Goal: Use online tool/utility: Use online tool/utility

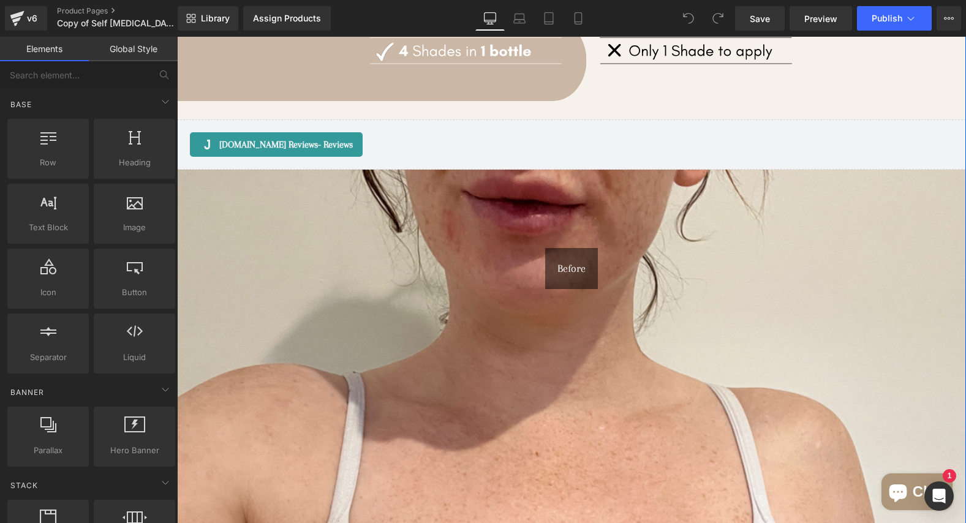
scroll to position [1141, 0]
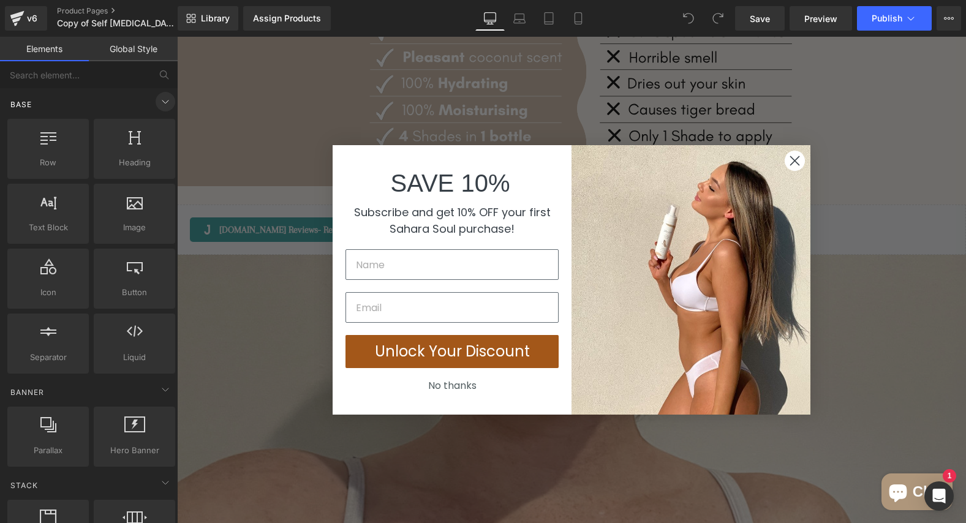
click at [162, 100] on icon at bounding box center [165, 101] width 15 height 15
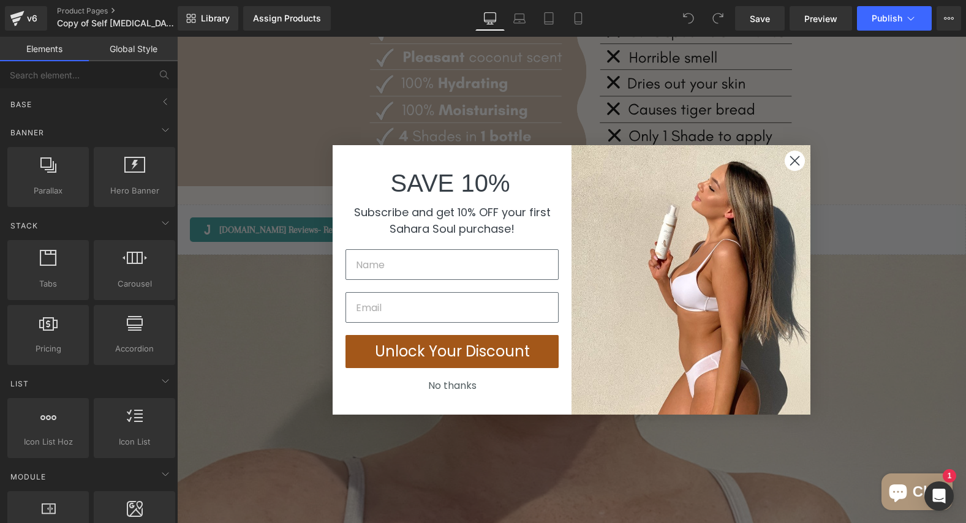
click at [797, 163] on icon "Close dialog" at bounding box center [795, 161] width 9 height 9
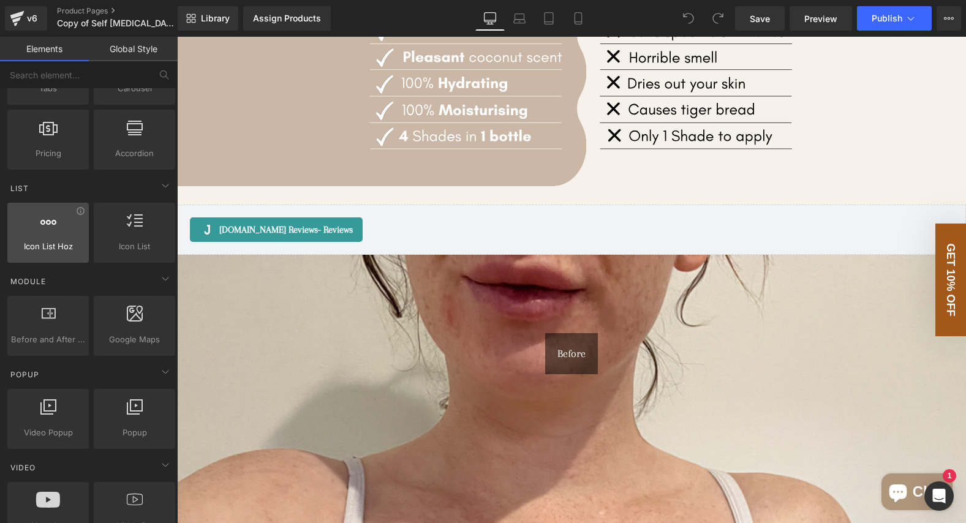
scroll to position [0, 0]
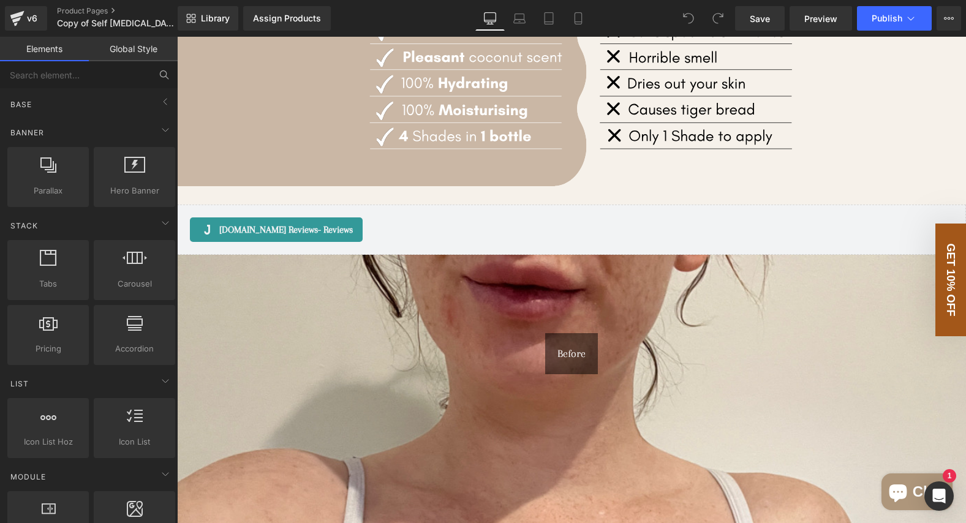
click at [159, 72] on icon at bounding box center [164, 74] width 11 height 11
click at [113, 73] on input "text" at bounding box center [75, 74] width 151 height 27
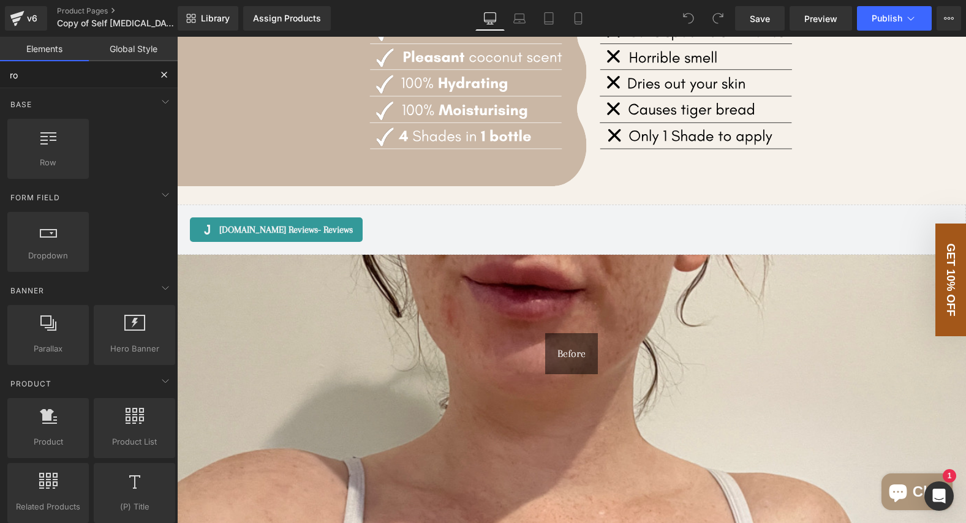
type input "row"
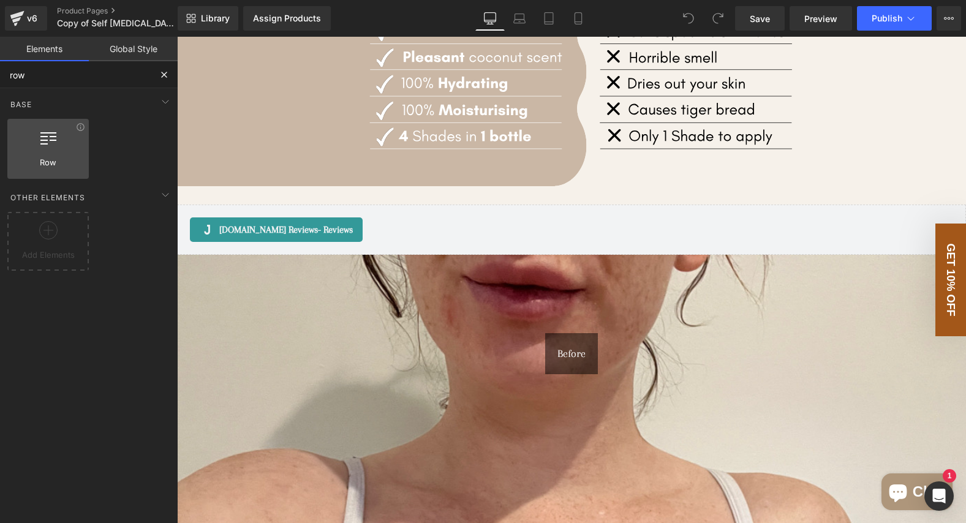
click at [21, 144] on div at bounding box center [48, 143] width 74 height 28
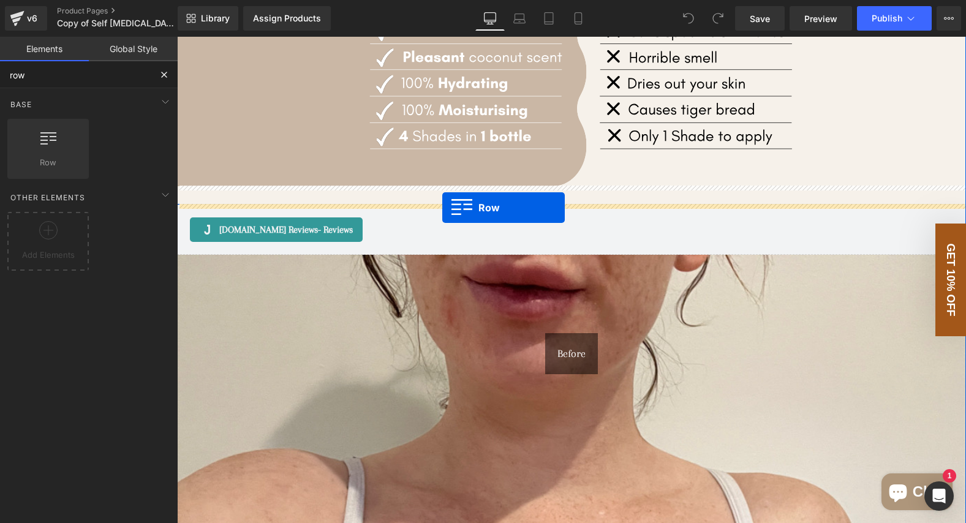
drag, startPoint x: 198, startPoint y: 181, endPoint x: 442, endPoint y: 206, distance: 245.8
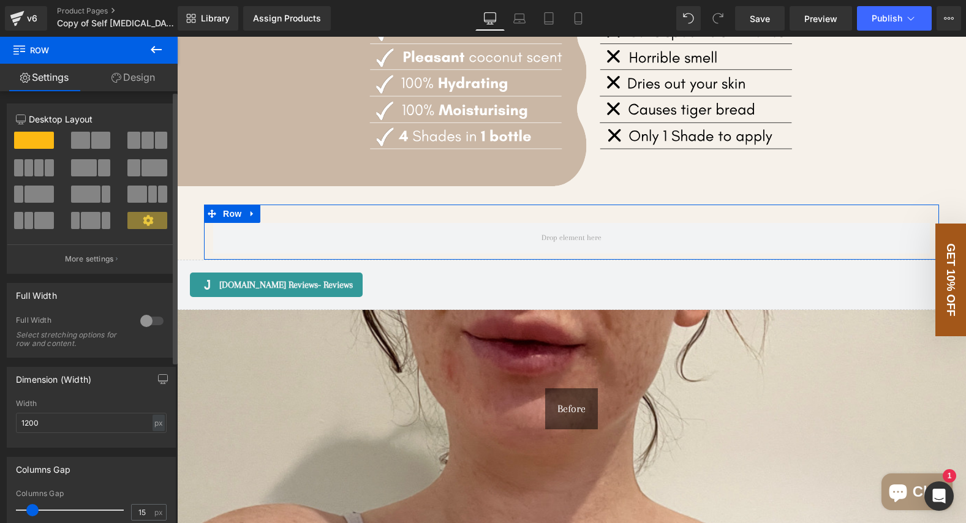
click at [83, 142] on span at bounding box center [80, 140] width 19 height 17
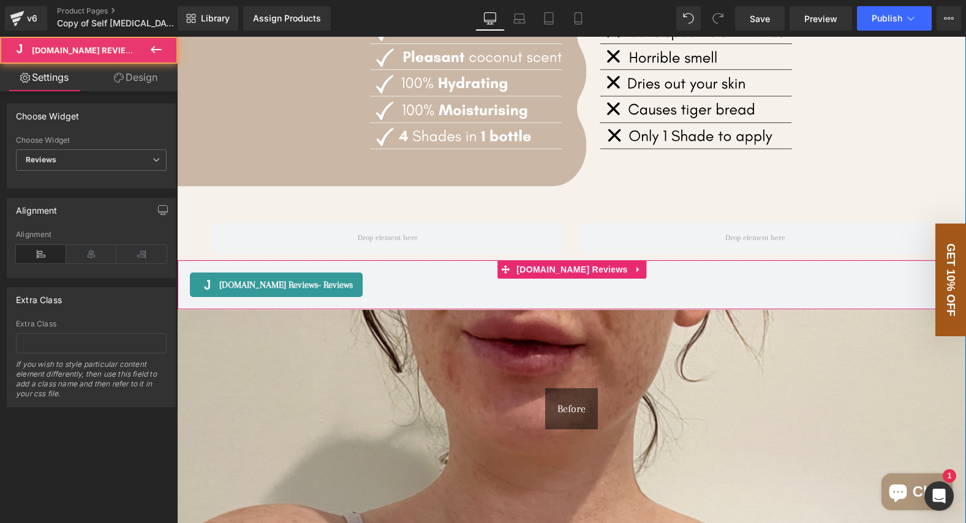
click at [403, 289] on div "[DOMAIN_NAME] Reviews - Reviews" at bounding box center [571, 285] width 763 height 25
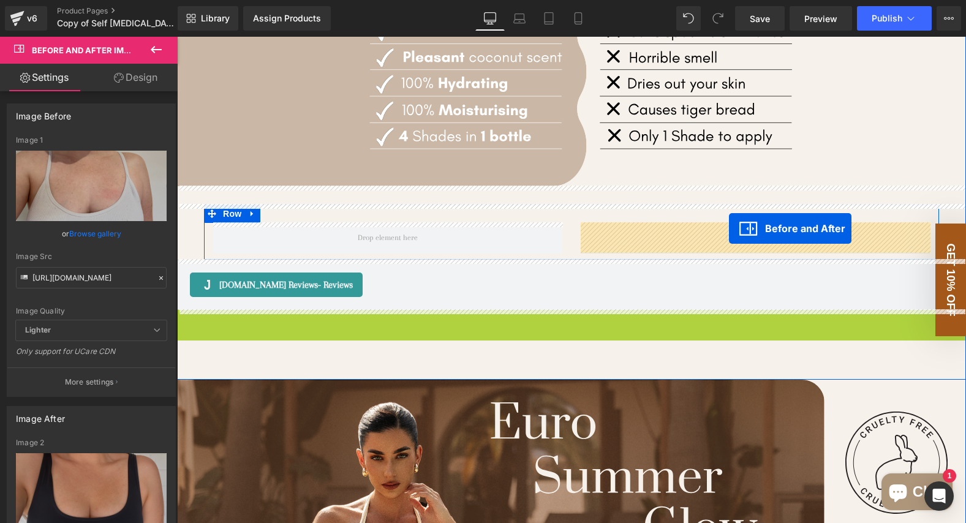
drag, startPoint x: 507, startPoint y: 318, endPoint x: 729, endPoint y: 229, distance: 239.2
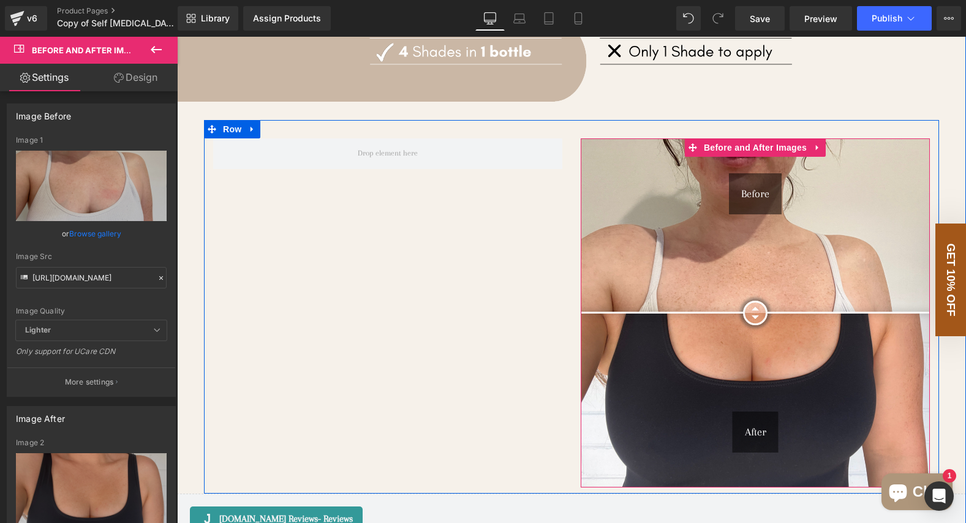
scroll to position [1254, 0]
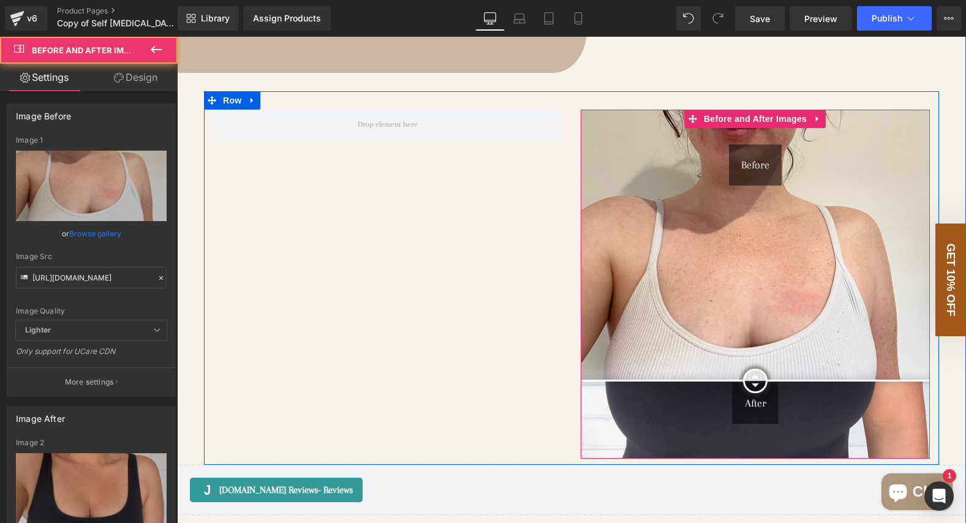
drag, startPoint x: 762, startPoint y: 279, endPoint x: 789, endPoint y: 386, distance: 110.0
click at [768, 386] on div at bounding box center [755, 381] width 25 height 25
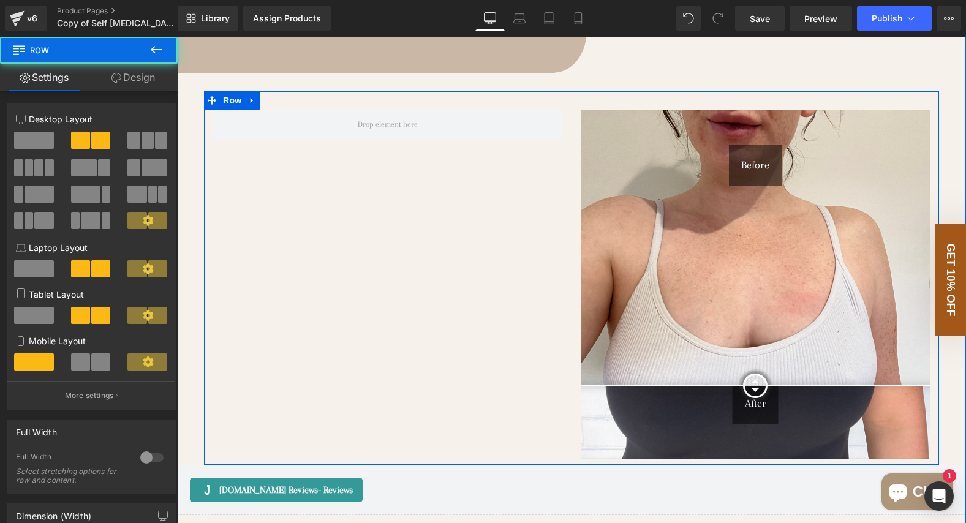
click at [453, 202] on div "Before After Before and After Images Row" at bounding box center [571, 278] width 735 height 374
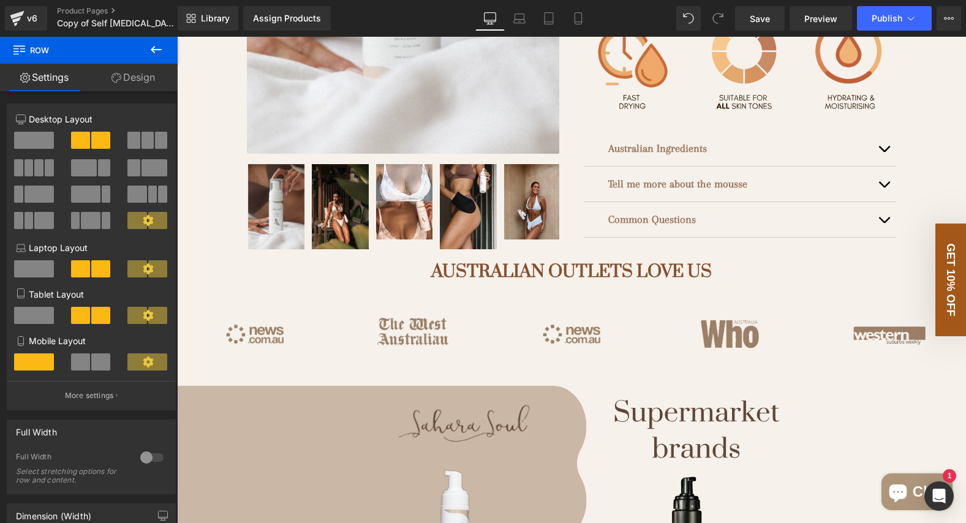
scroll to position [348, 0]
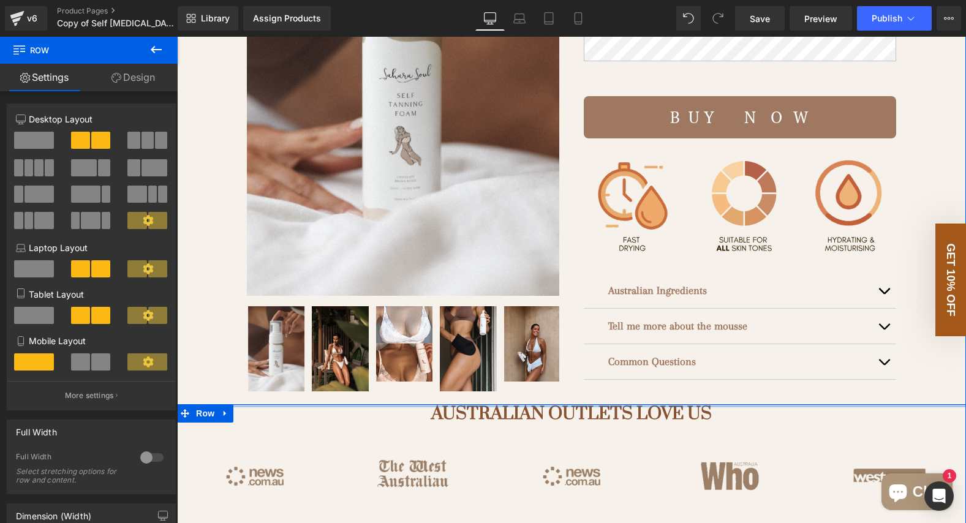
click at [177, 37] on div at bounding box center [177, 37] width 0 height 0
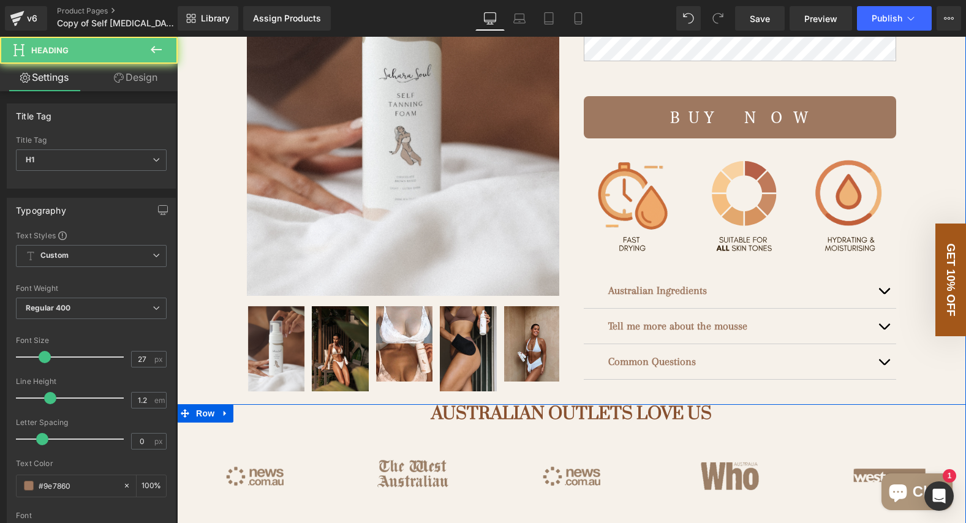
click at [572, 412] on div "AUSTRALIAN OUTLETS LOVE US Heading" at bounding box center [571, 414] width 789 height 20
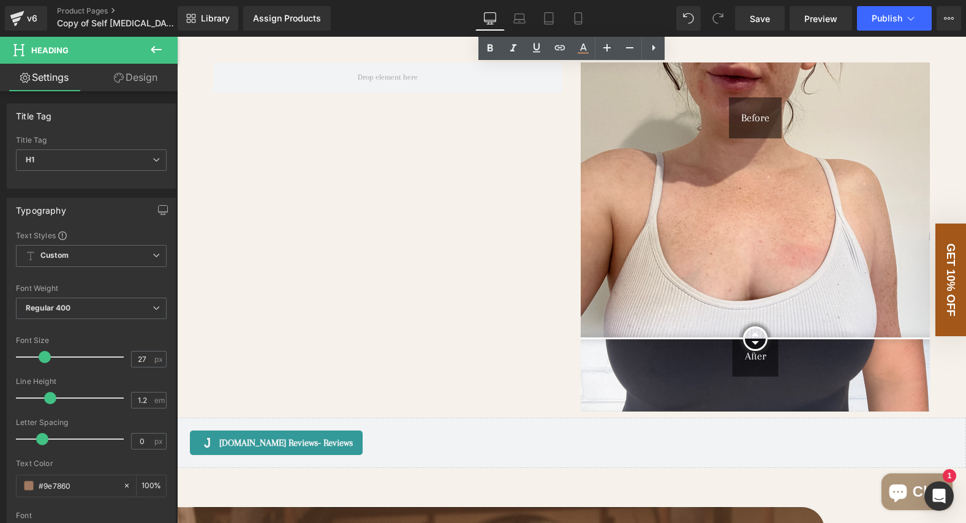
scroll to position [1317, 0]
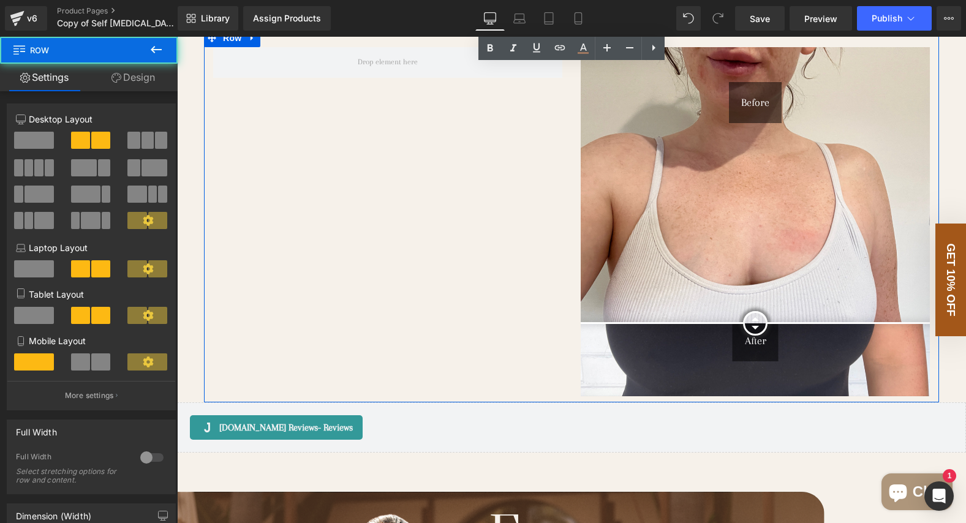
click at [487, 257] on div "Before After Before and After Images Row" at bounding box center [571, 216] width 735 height 374
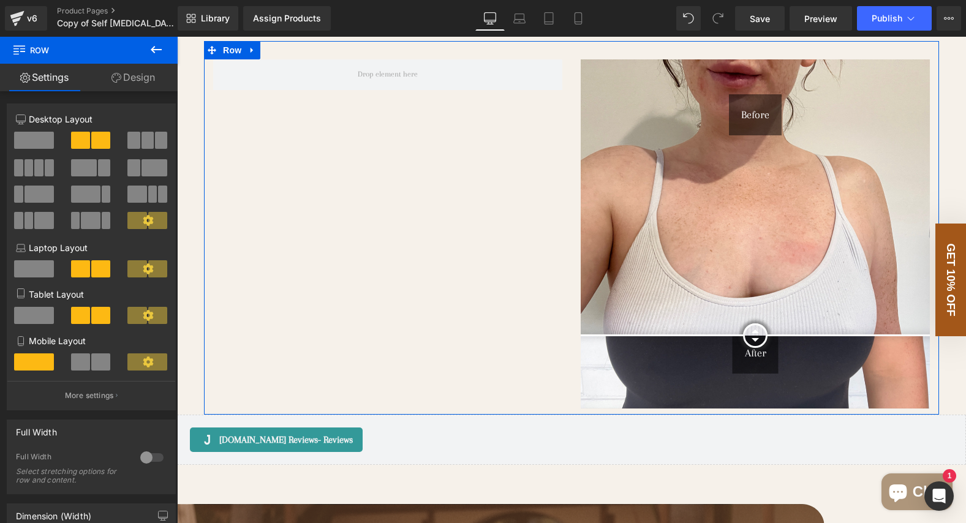
scroll to position [1307, 0]
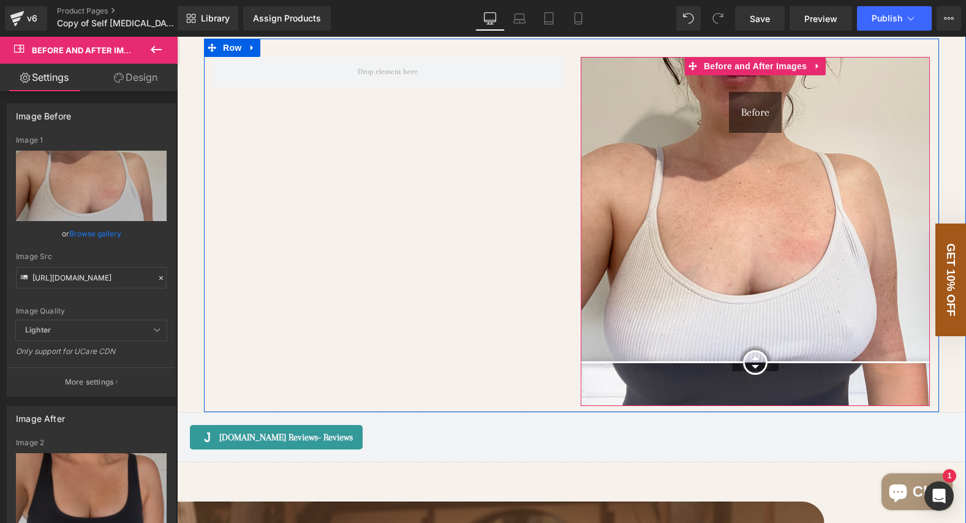
drag, startPoint x: 763, startPoint y: 330, endPoint x: 792, endPoint y: 363, distance: 43.4
click at [768, 363] on div at bounding box center [755, 362] width 25 height 25
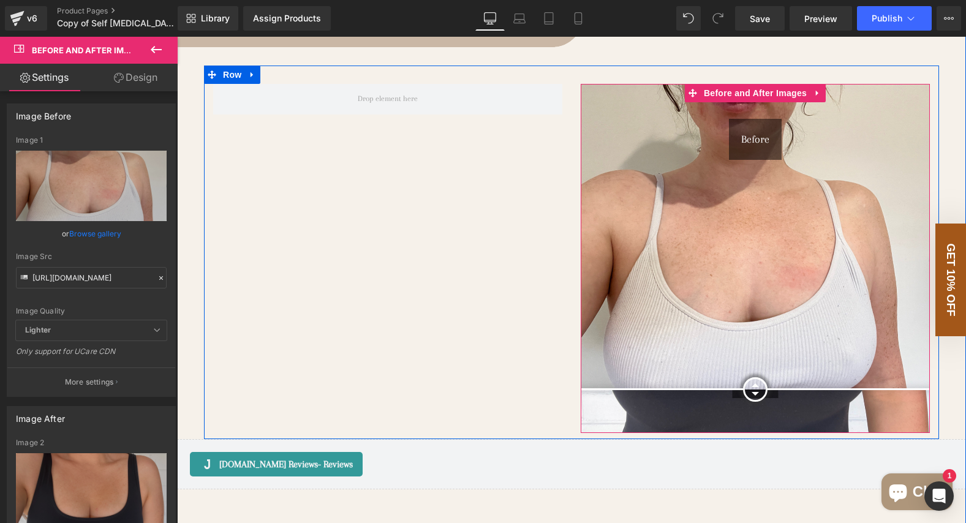
scroll to position [1244, 0]
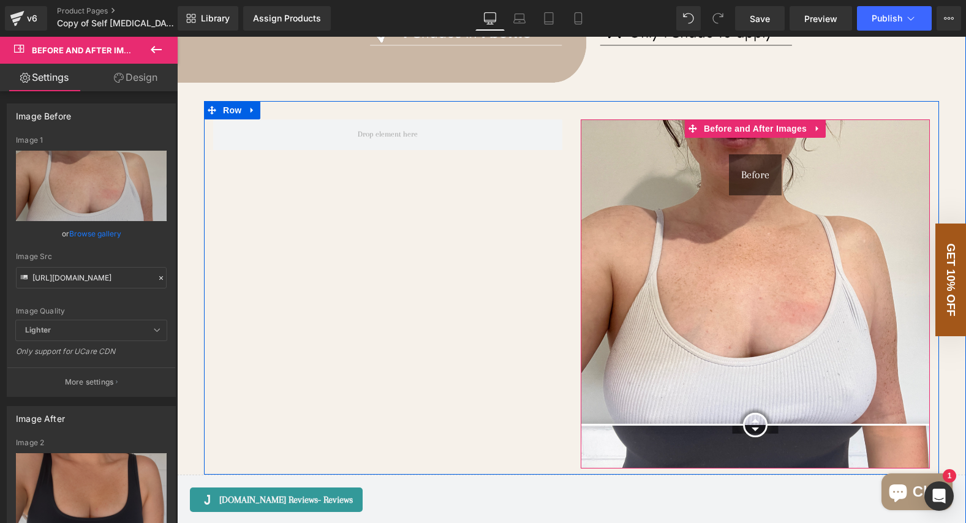
click at [669, 231] on img at bounding box center [755, 293] width 349 height 349
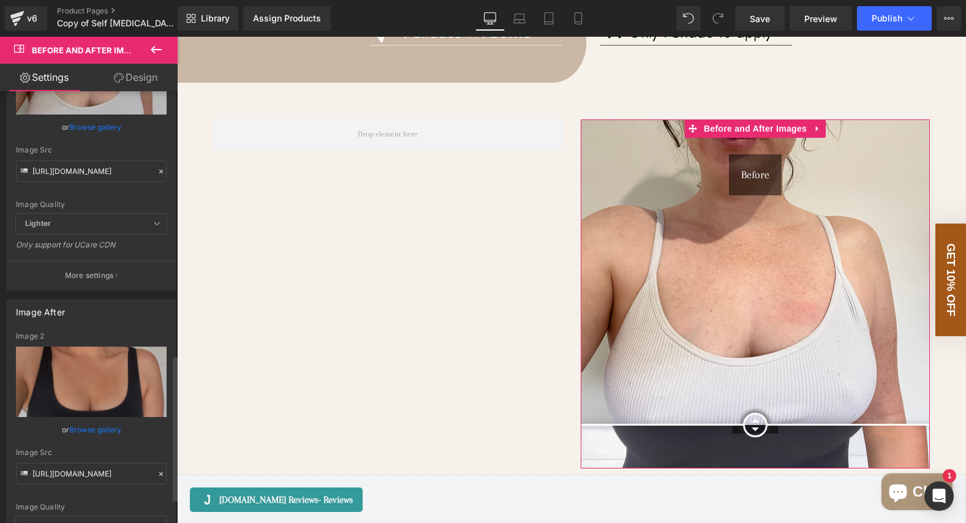
scroll to position [0, 0]
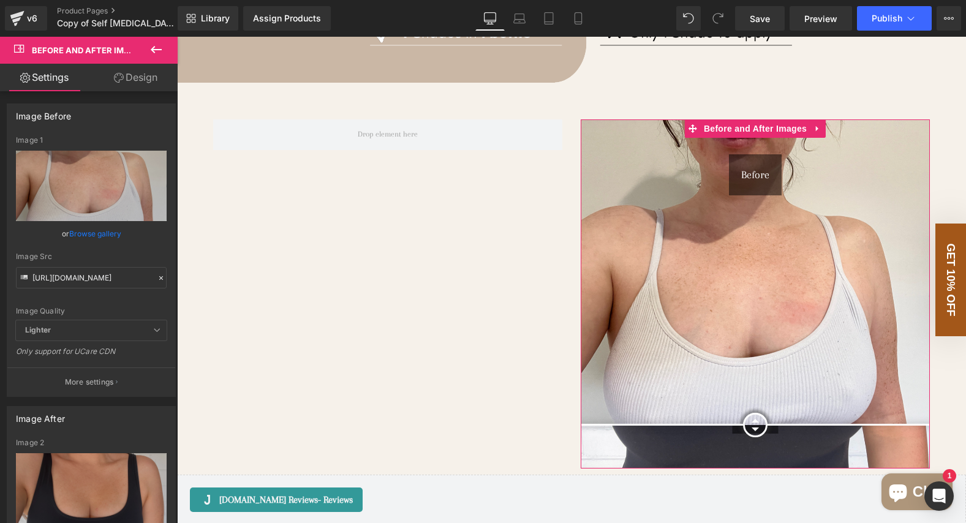
click at [143, 86] on link "Design" at bounding box center [135, 78] width 89 height 28
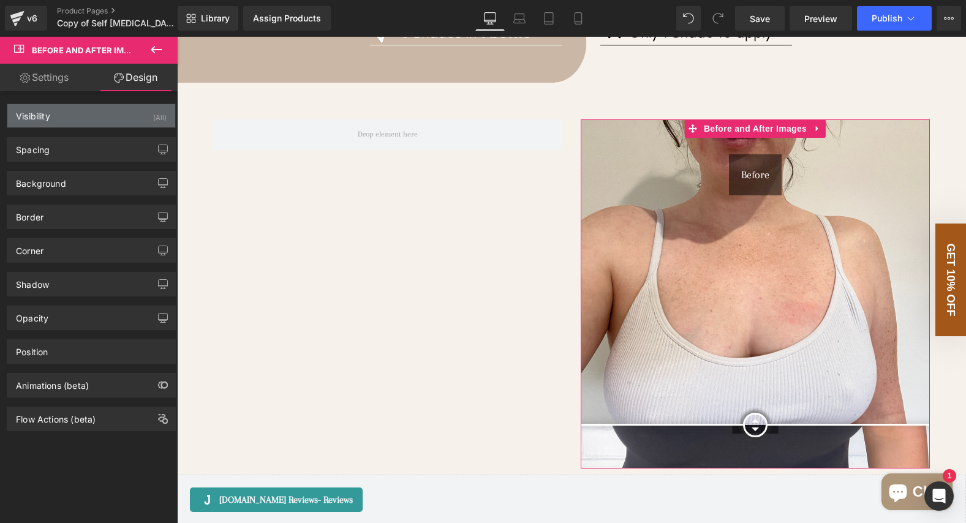
click at [87, 112] on div "Visibility (All)" at bounding box center [91, 115] width 168 height 23
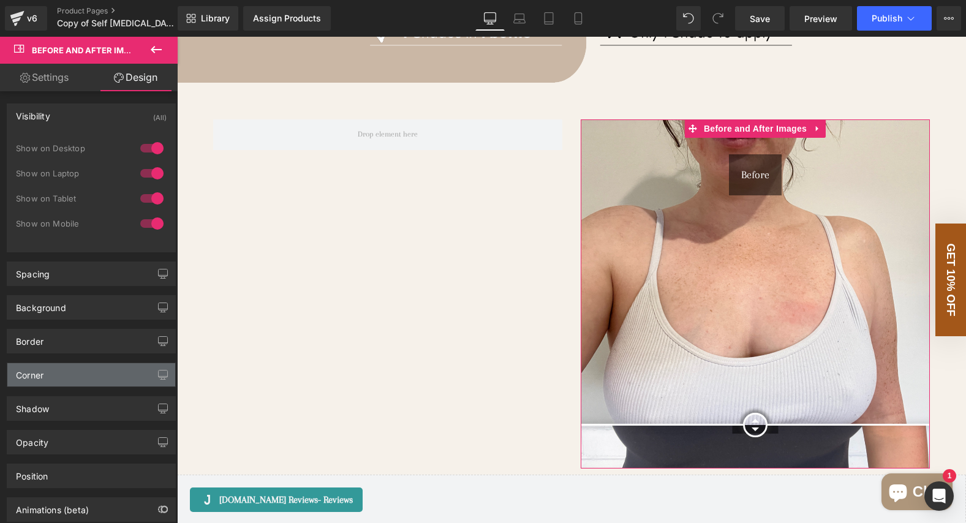
click at [78, 378] on div "Corner" at bounding box center [91, 374] width 168 height 23
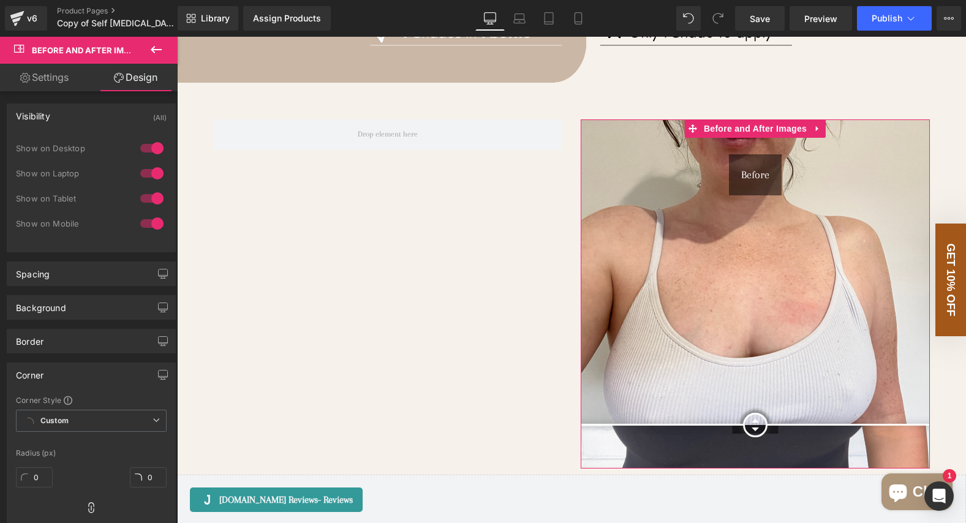
scroll to position [74, 0]
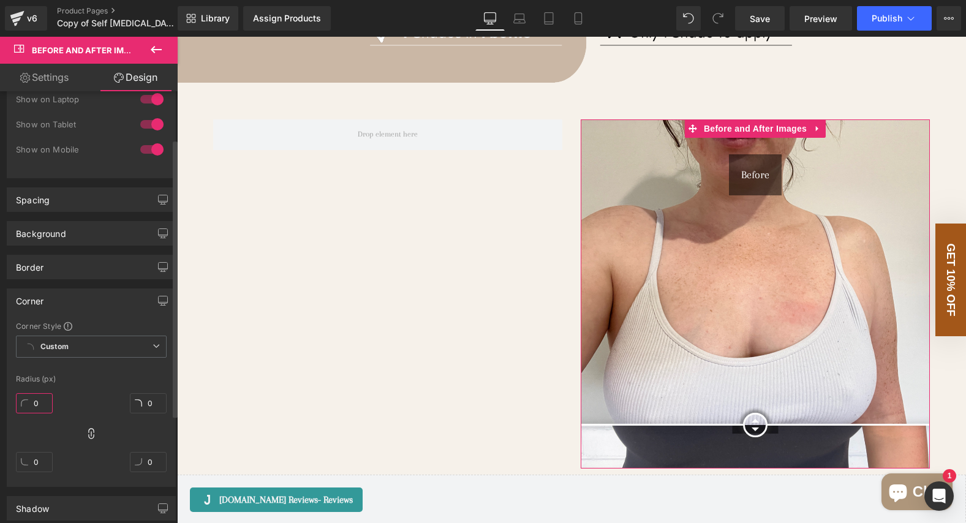
click at [38, 405] on input "0" at bounding box center [34, 403] width 37 height 20
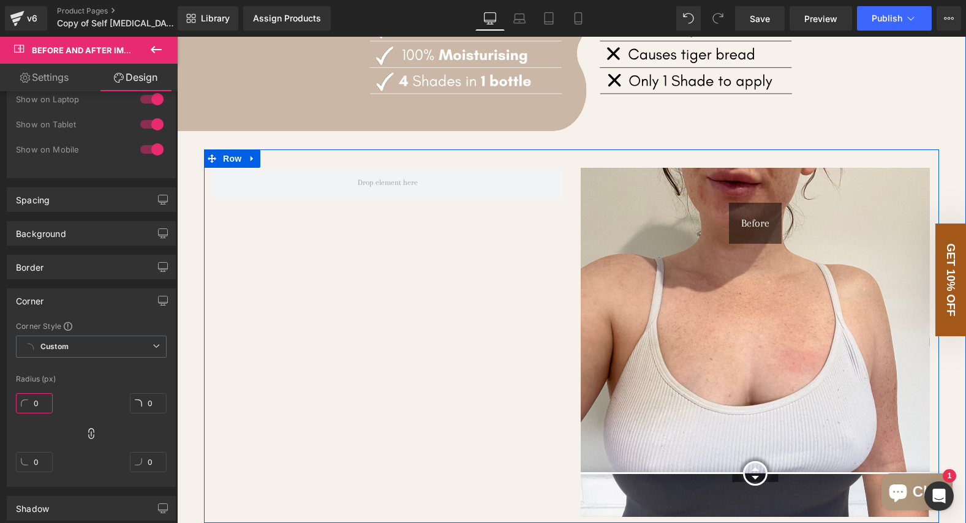
scroll to position [1157, 0]
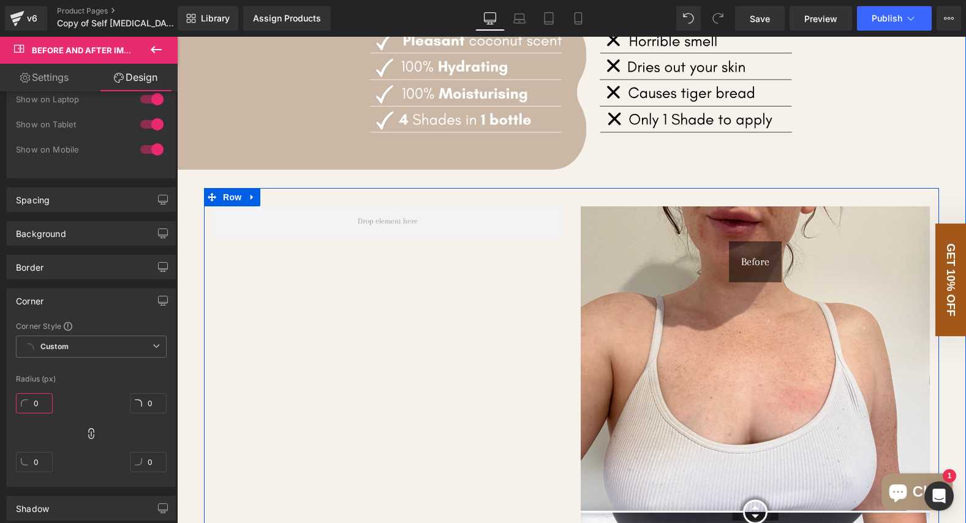
type input "3"
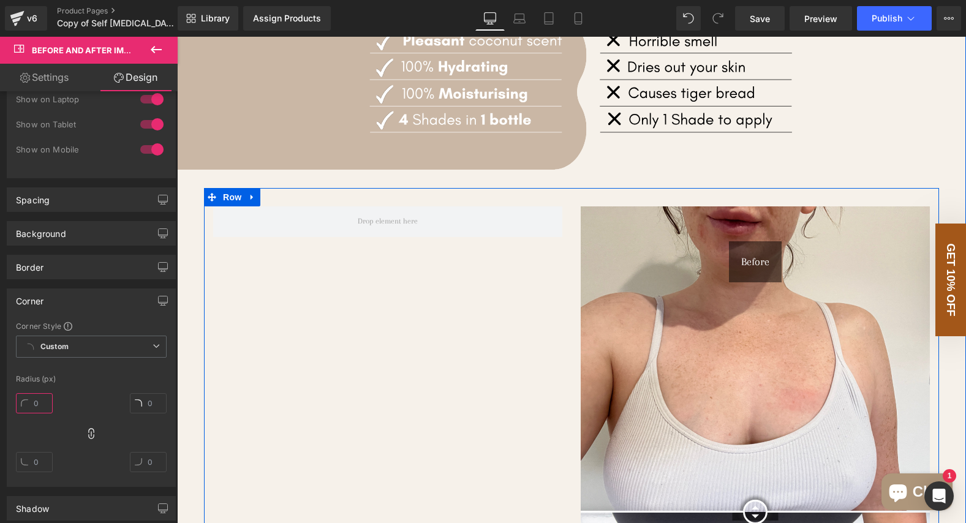
type input "0"
type input "3"
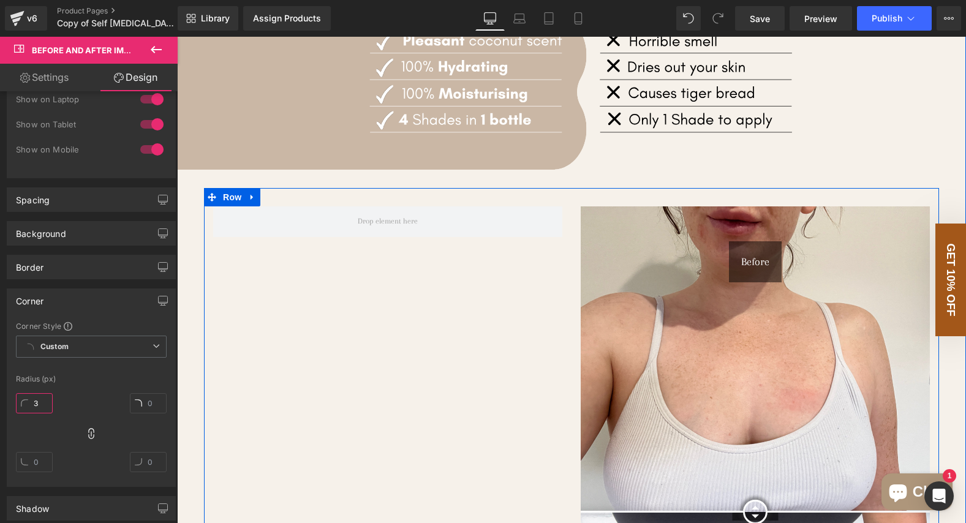
type input "3"
type input "39"
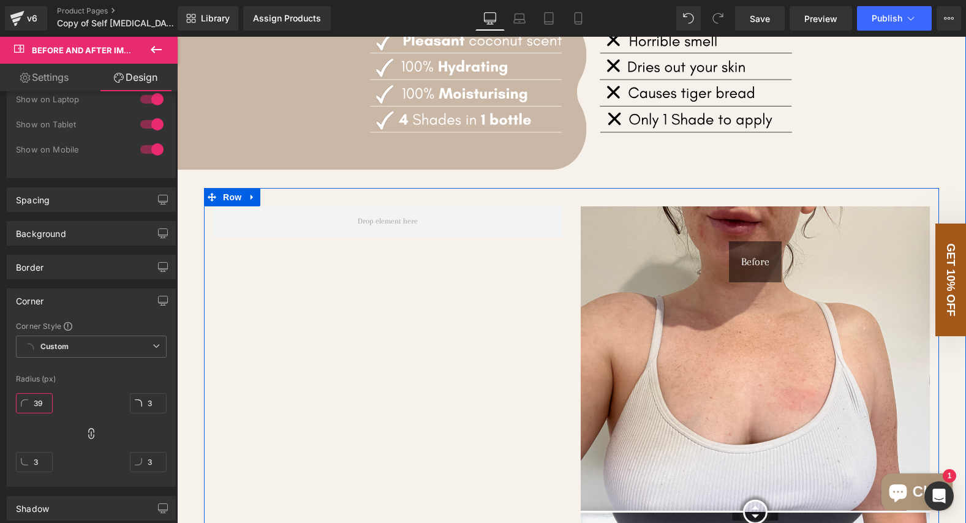
type input "39"
type input "3"
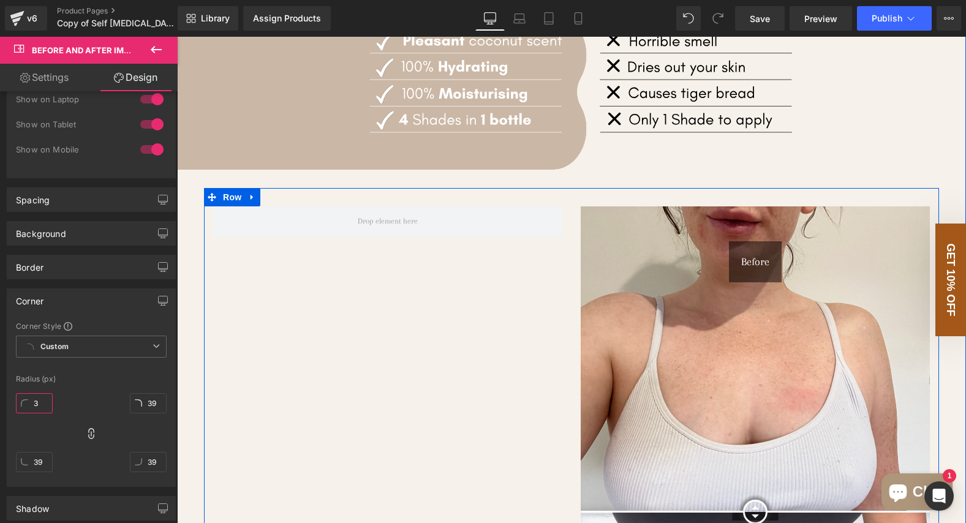
type input "3"
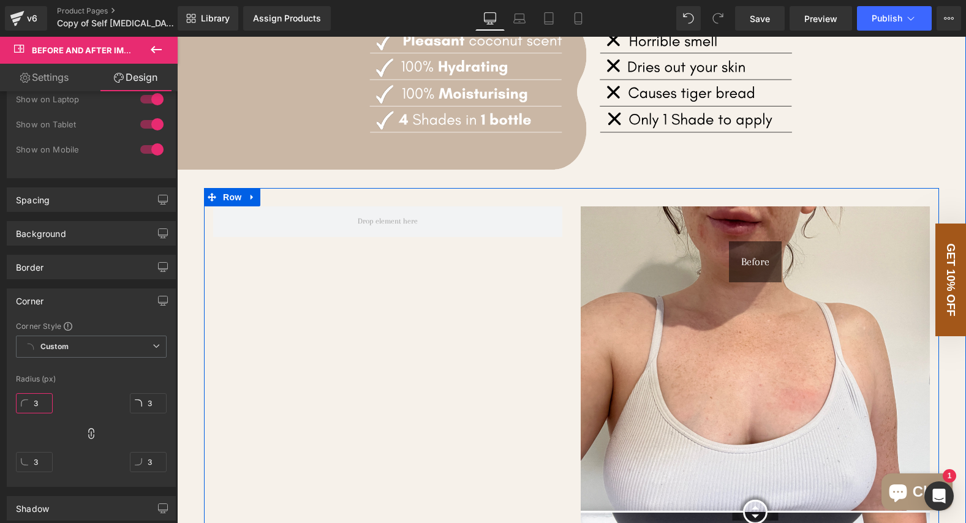
type input "30"
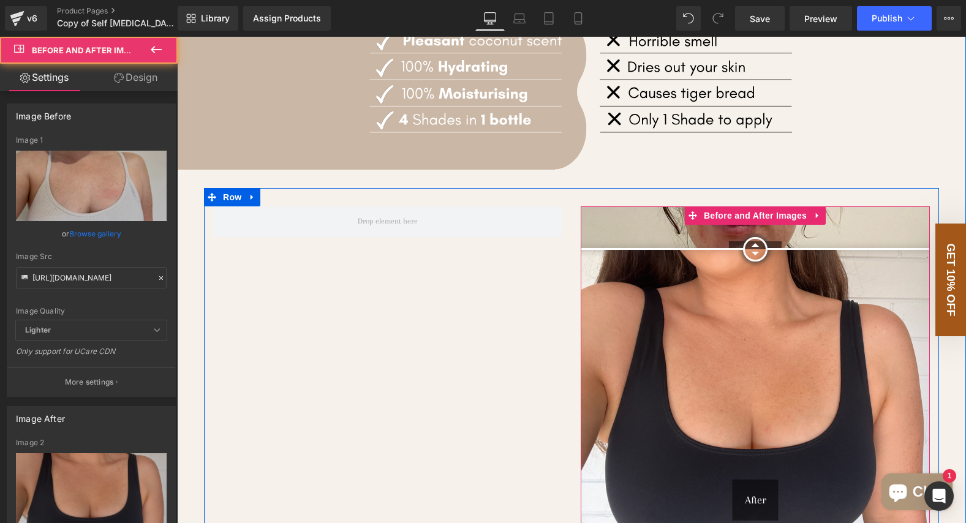
click at [653, 249] on div "Before After" at bounding box center [755, 380] width 349 height 349
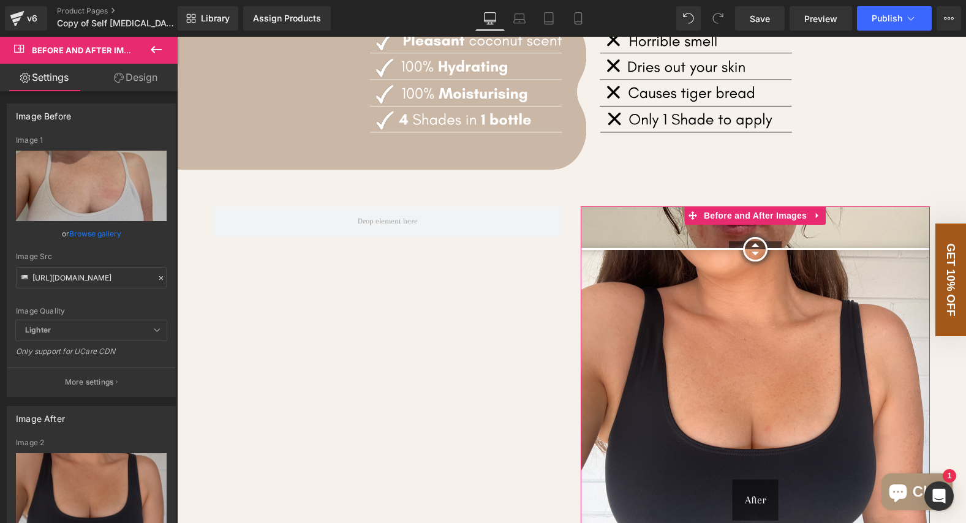
click at [119, 85] on link "Design" at bounding box center [135, 78] width 89 height 28
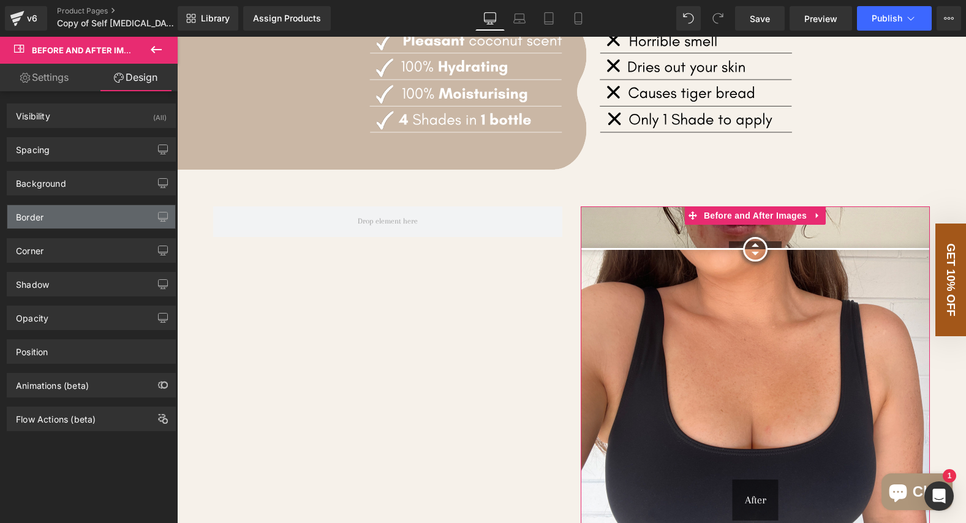
click at [76, 226] on div "Border" at bounding box center [91, 216] width 168 height 23
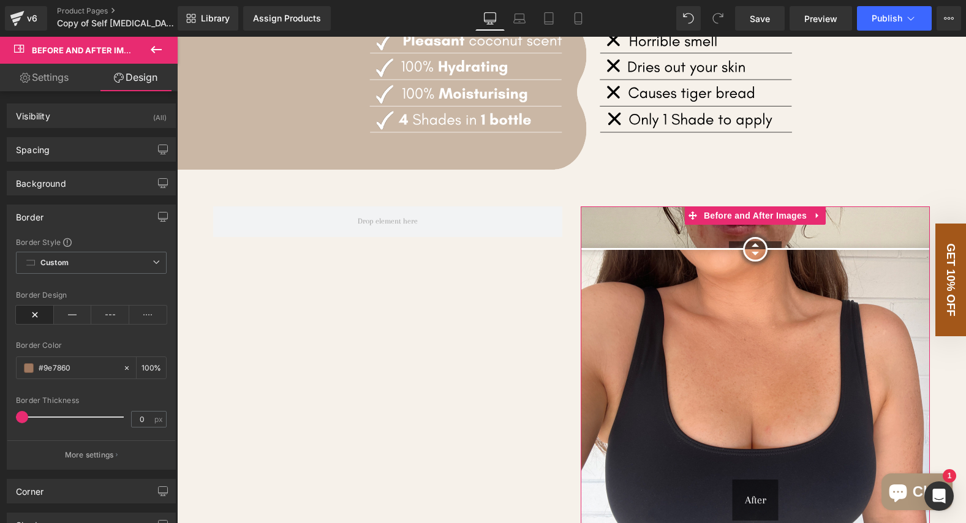
click at [112, 215] on div "Border" at bounding box center [91, 216] width 168 height 23
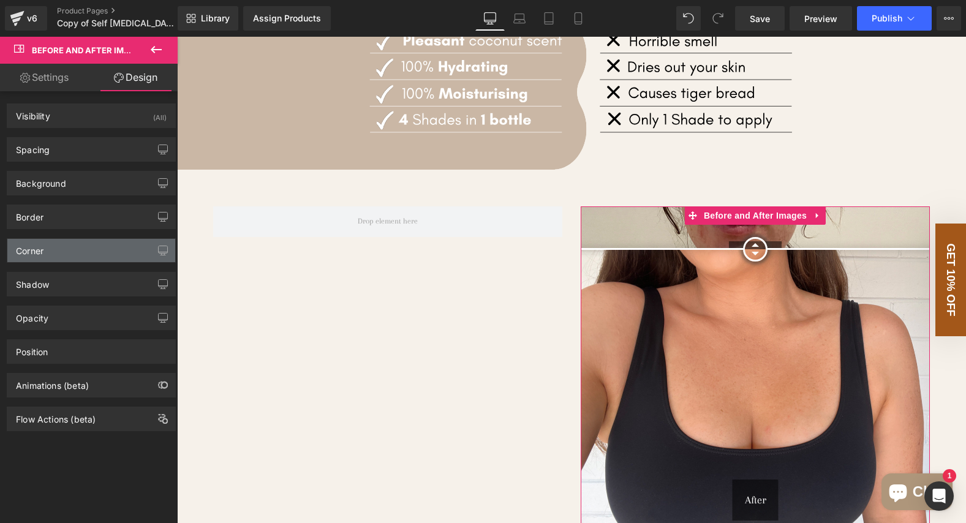
click at [77, 253] on div "Corner" at bounding box center [91, 250] width 168 height 23
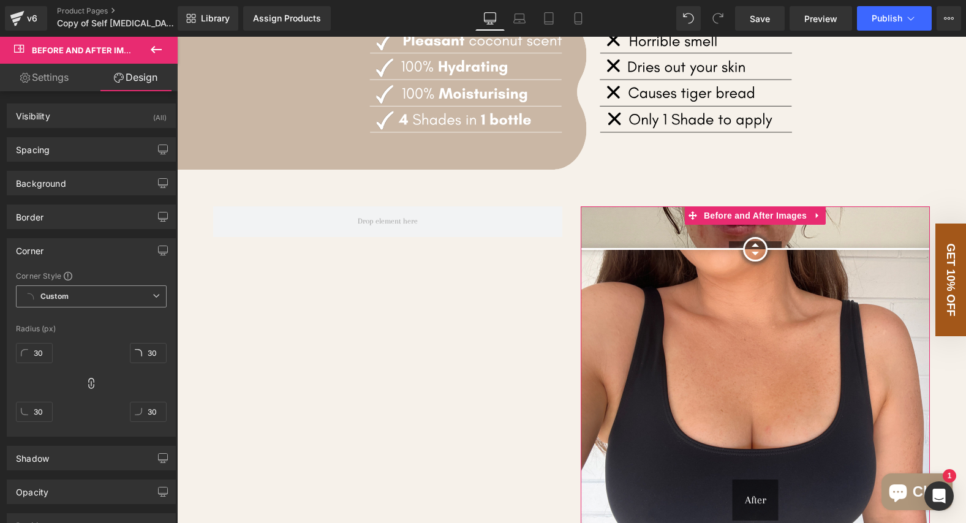
click at [114, 292] on span "Custom Setup Global Style" at bounding box center [91, 297] width 151 height 22
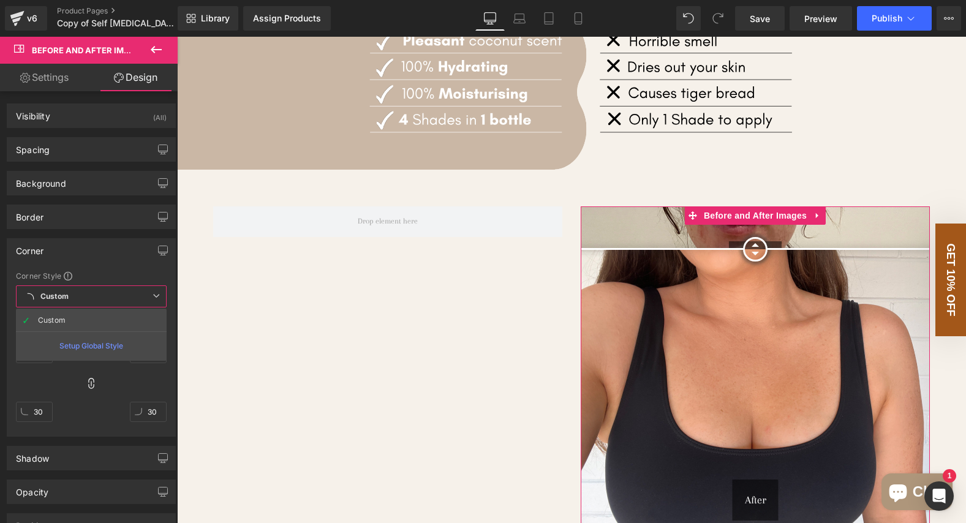
click at [44, 392] on div "30px 30 30px 30 30px 30 30px 30" at bounding box center [91, 387] width 151 height 98
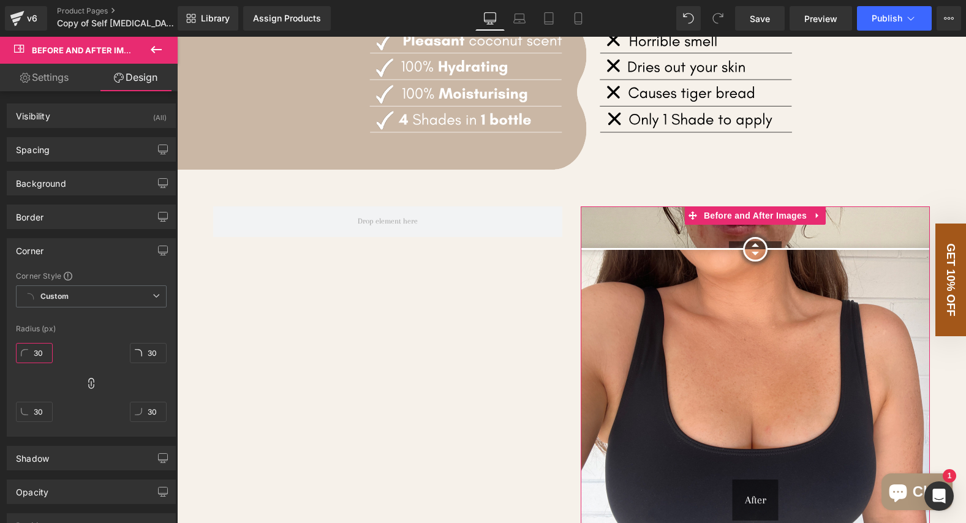
click at [47, 349] on input "30" at bounding box center [34, 353] width 37 height 20
type input "10"
type input "1"
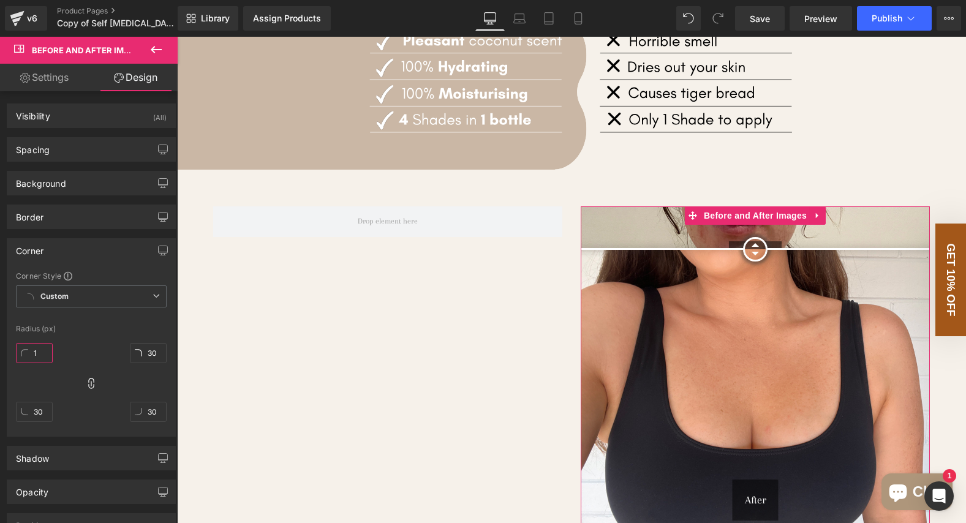
type input "1"
type input "10"
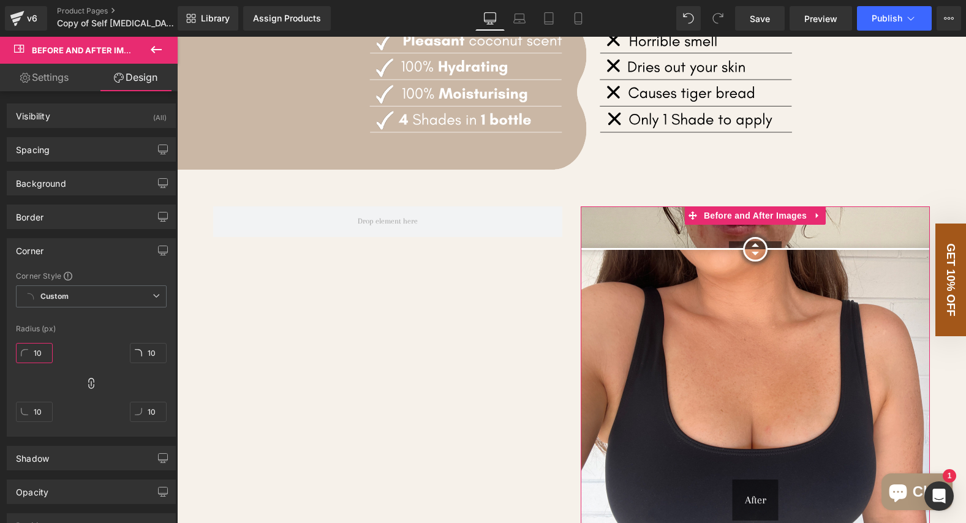
type input "100"
type input "10"
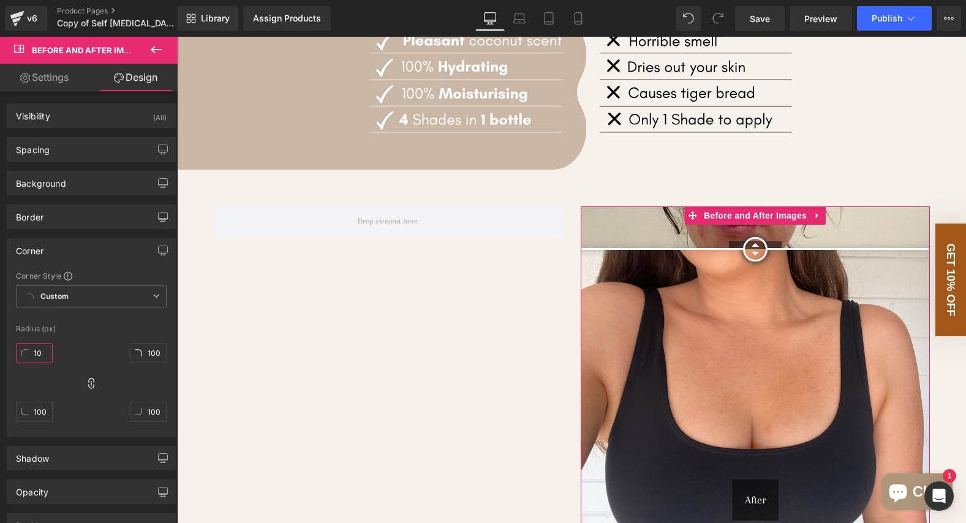
type input "10"
type input "1"
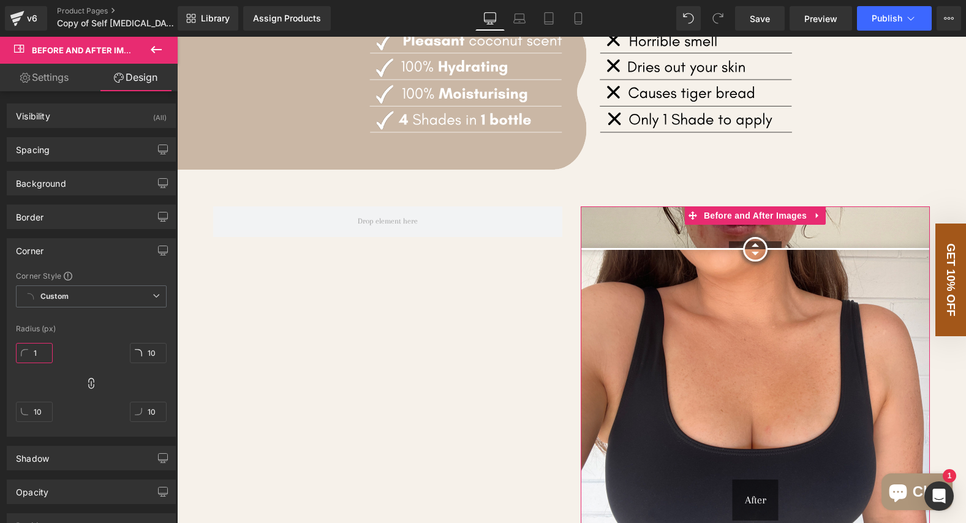
type input "1"
type input "5"
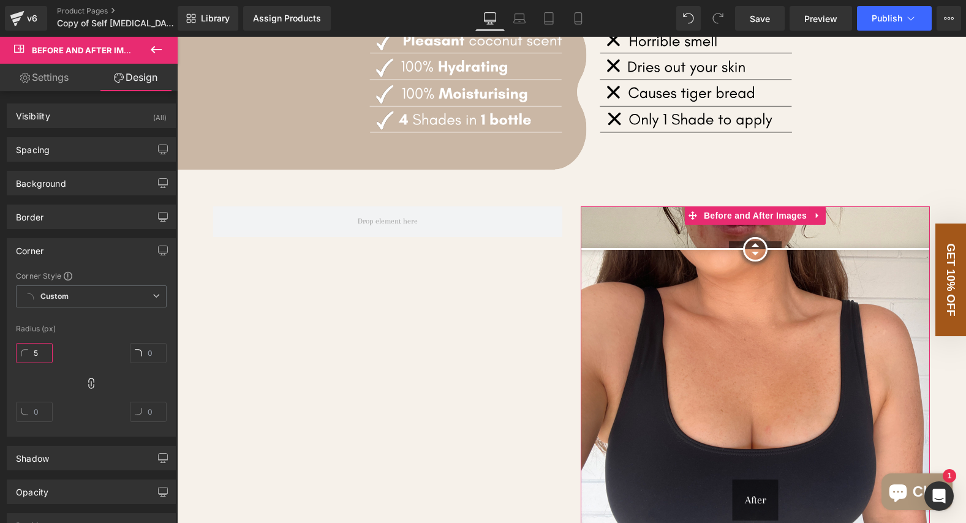
type input "5"
type input "50"
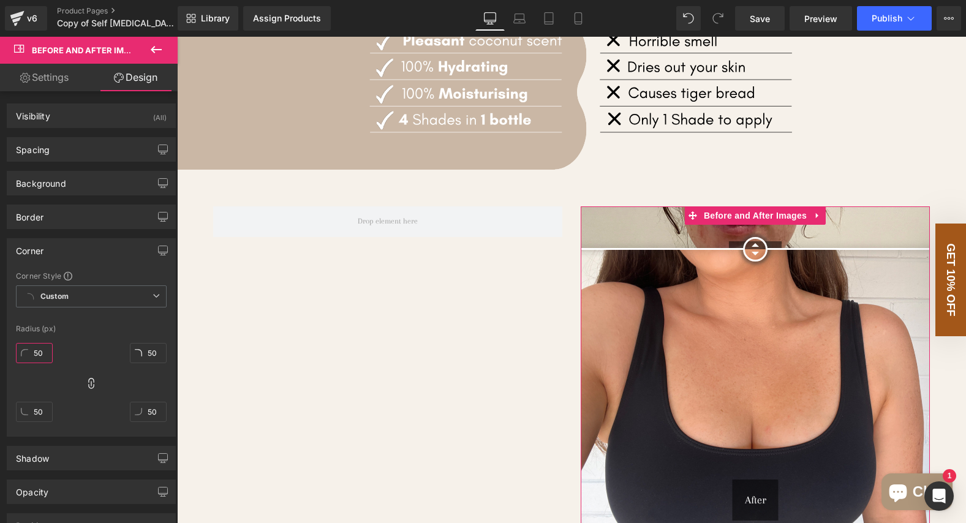
type input "500"
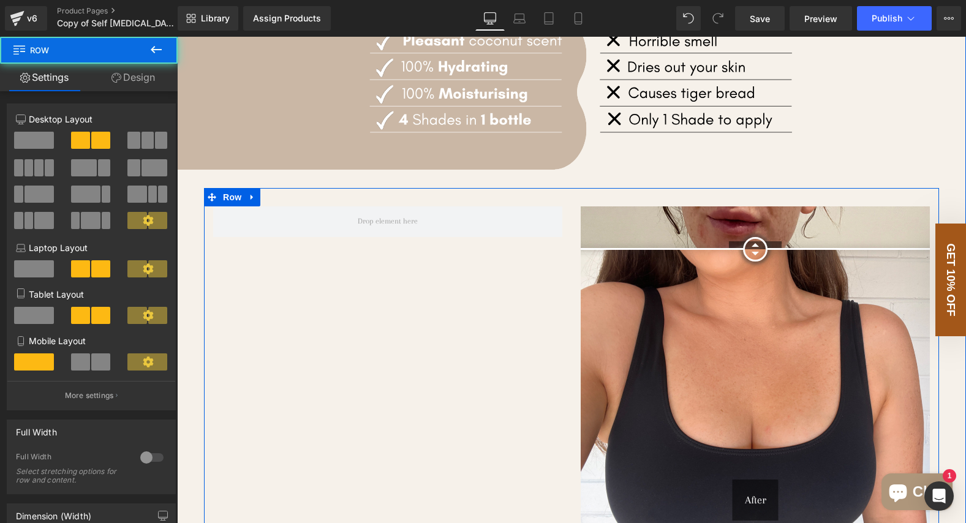
click at [375, 369] on div "Before After Before and After Images Row" at bounding box center [571, 375] width 735 height 374
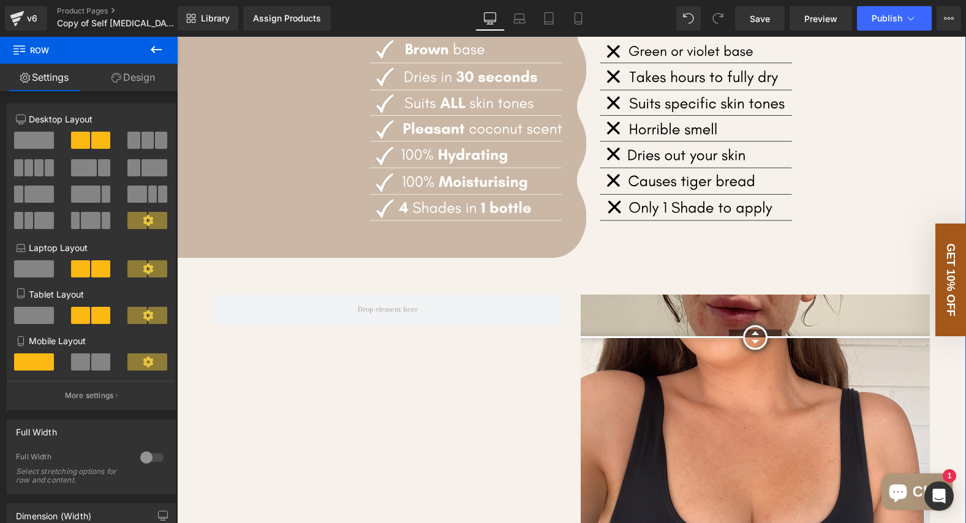
scroll to position [1221, 0]
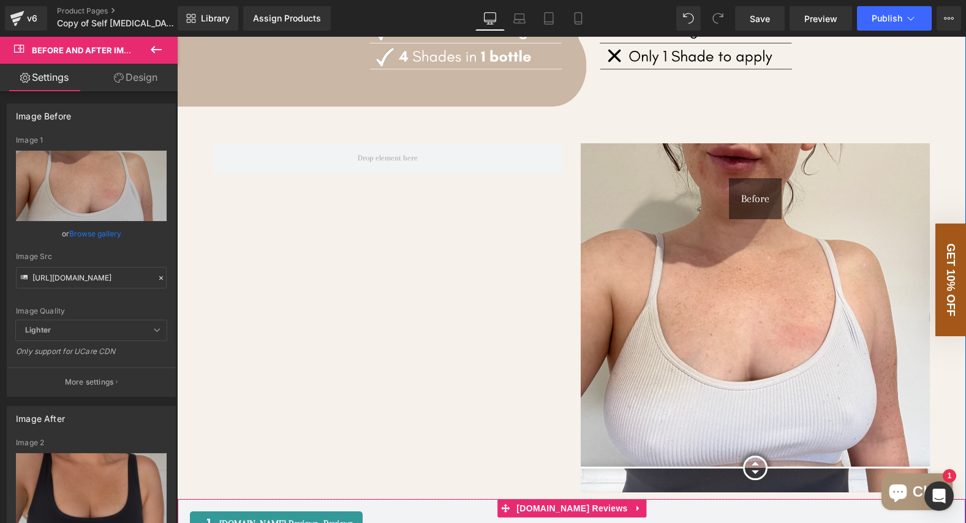
drag, startPoint x: 757, startPoint y: 184, endPoint x: 762, endPoint y: 510, distance: 326.0
click at [762, 510] on div "AUSTRALIAN OUTLETS LOVE US Heading Image Image Image Image Image ‹ › [GEOGRAPHI…" at bounding box center [571, 40] width 789 height 1017
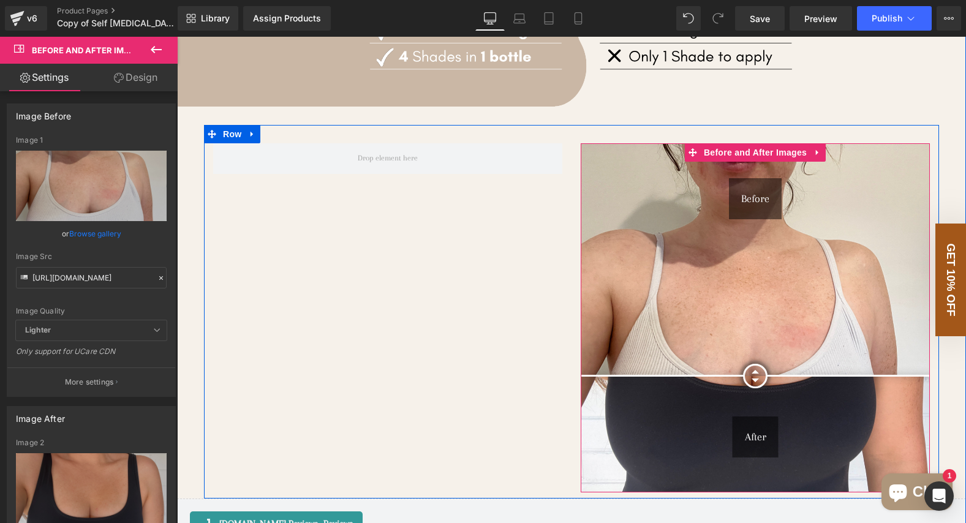
drag, startPoint x: 756, startPoint y: 452, endPoint x: 765, endPoint y: 381, distance: 71.0
click at [765, 381] on div at bounding box center [755, 376] width 25 height 25
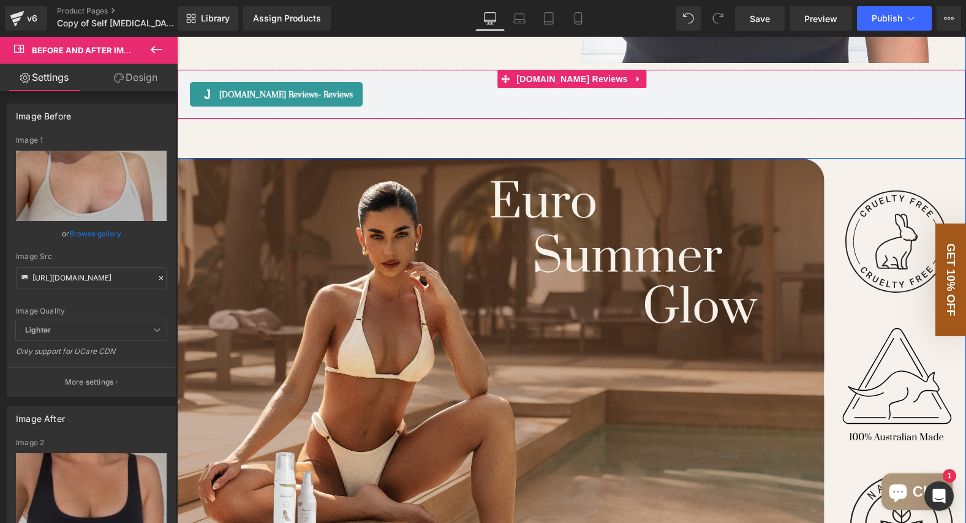
scroll to position [1584, 0]
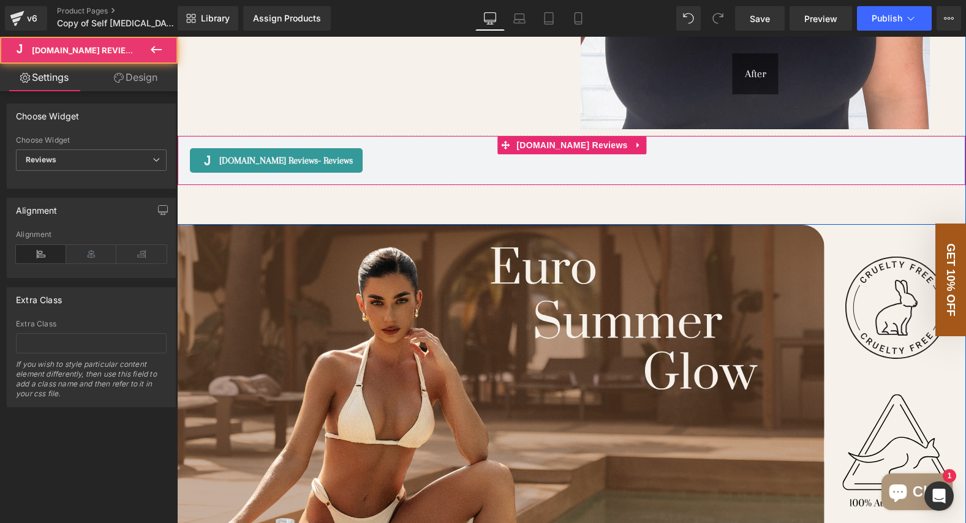
click at [427, 143] on div "[DOMAIN_NAME] Reviews - Reviews [DOMAIN_NAME] Reviews" at bounding box center [571, 160] width 789 height 50
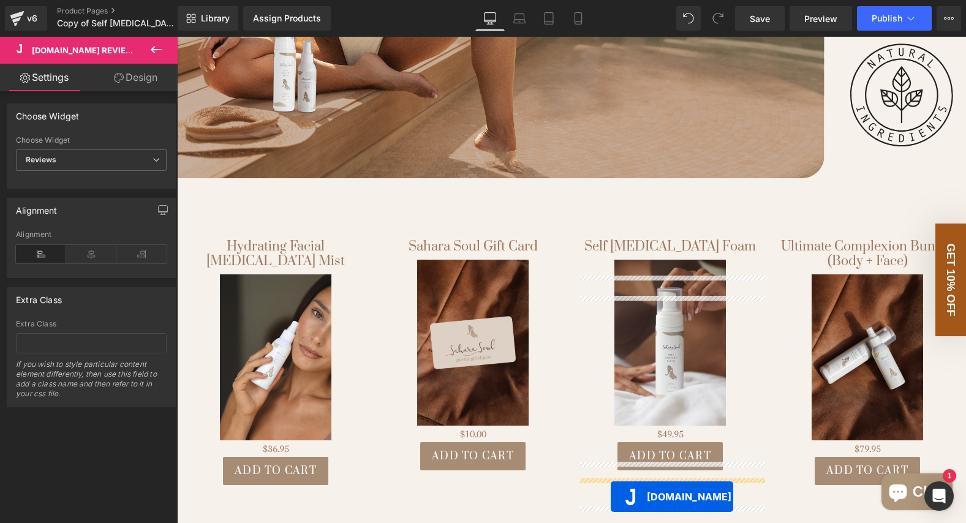
scroll to position [2086, 0]
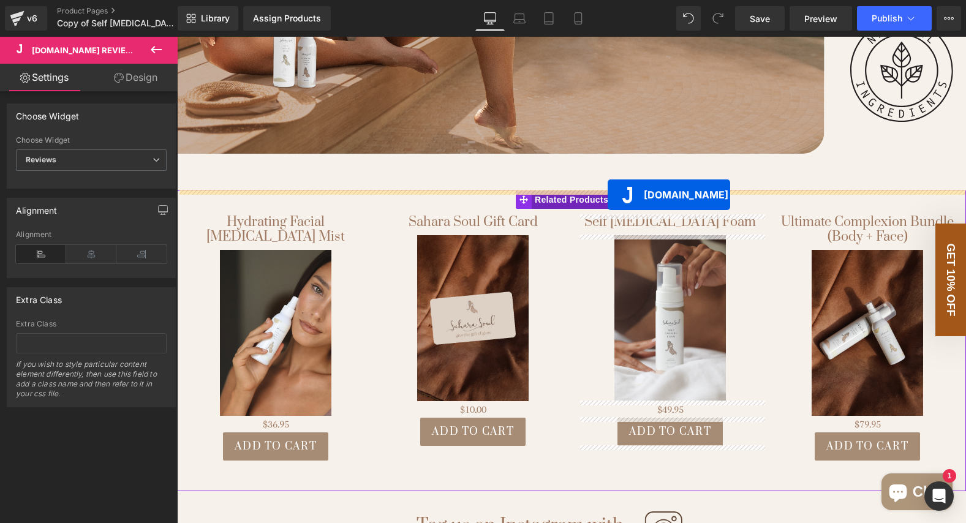
drag, startPoint x: 523, startPoint y: 145, endPoint x: 608, endPoint y: 195, distance: 98.9
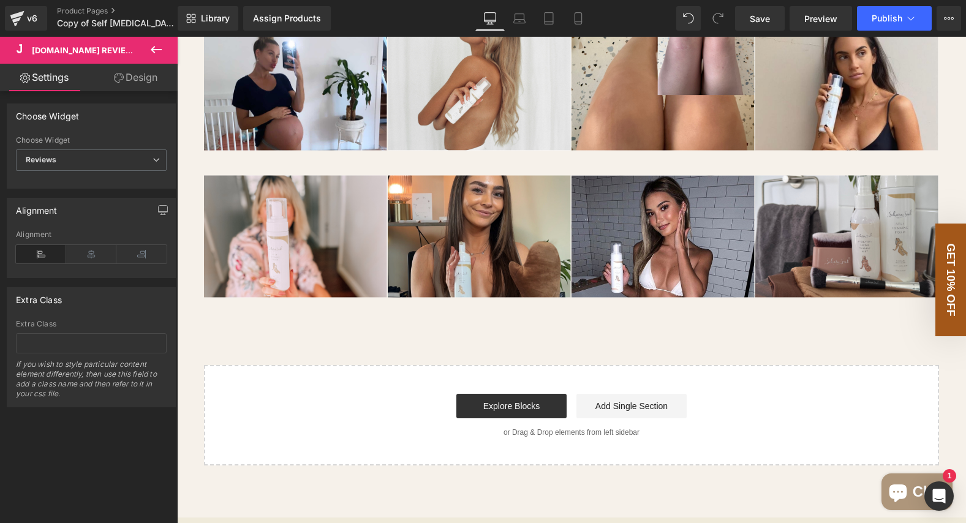
scroll to position [2614, 0]
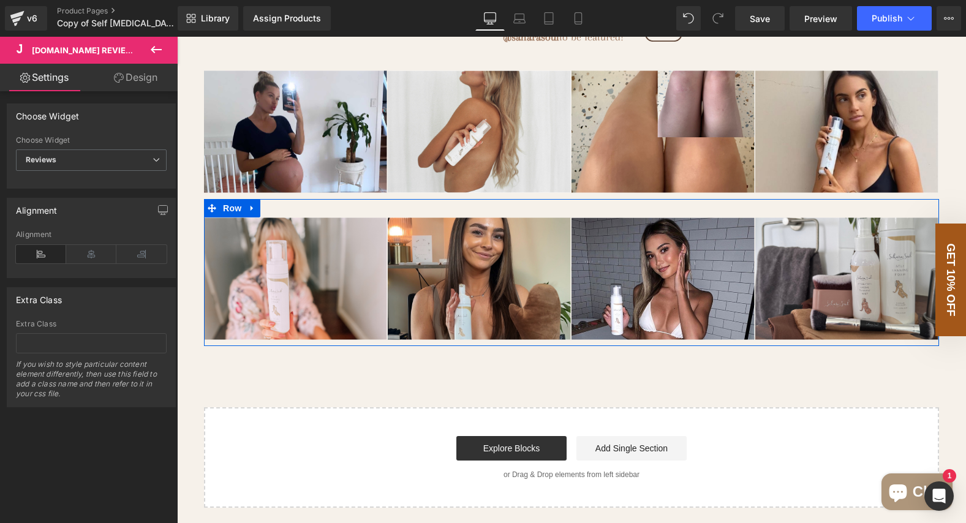
click at [719, 203] on div "Image Image Image Image Row" at bounding box center [571, 272] width 735 height 147
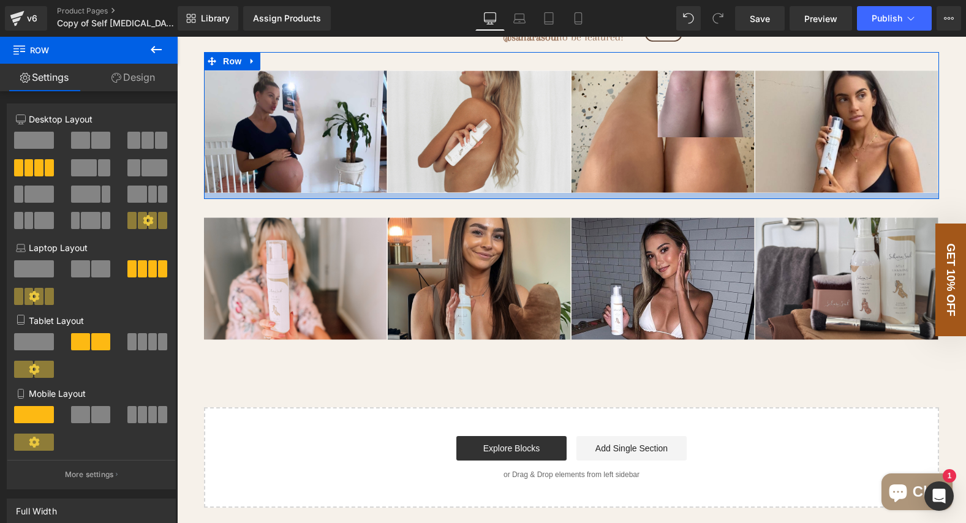
click at [717, 195] on div at bounding box center [571, 196] width 735 height 6
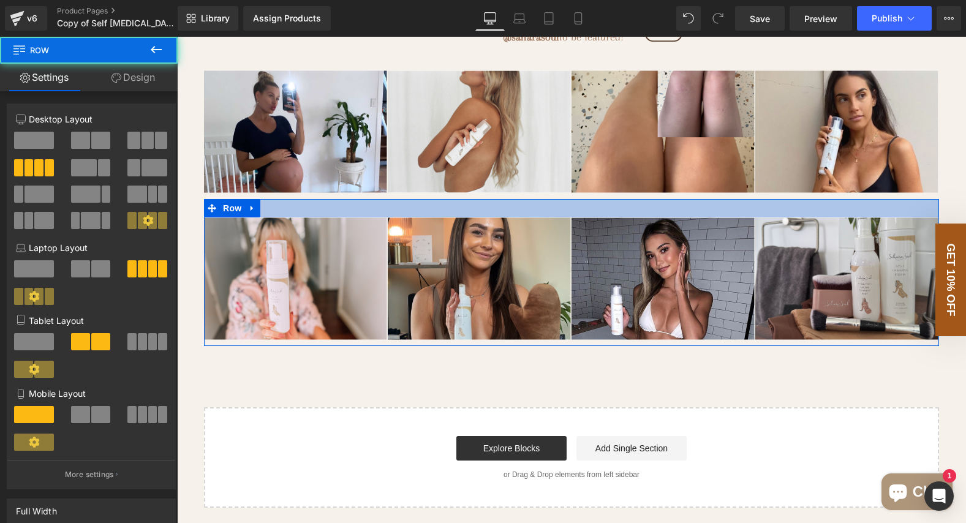
click at [567, 210] on div at bounding box center [571, 208] width 735 height 18
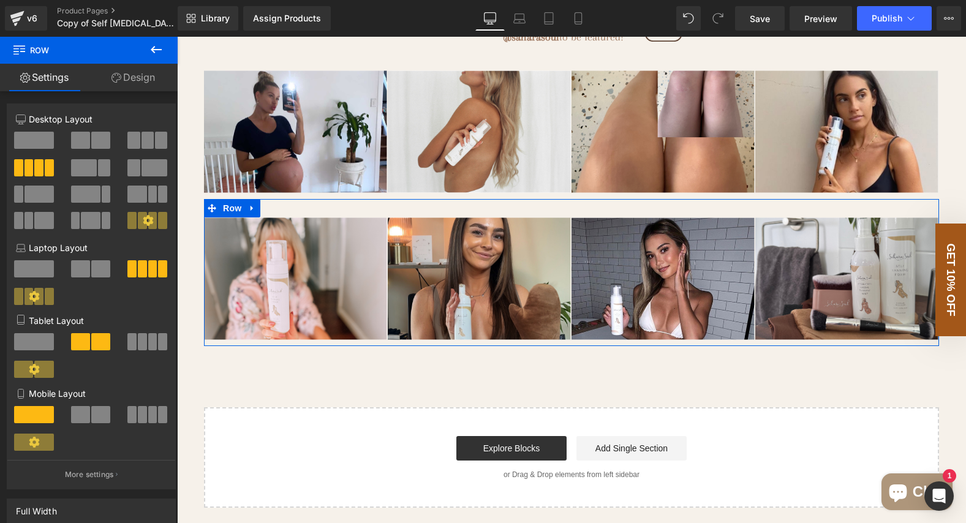
click at [131, 65] on link "Design" at bounding box center [133, 78] width 89 height 28
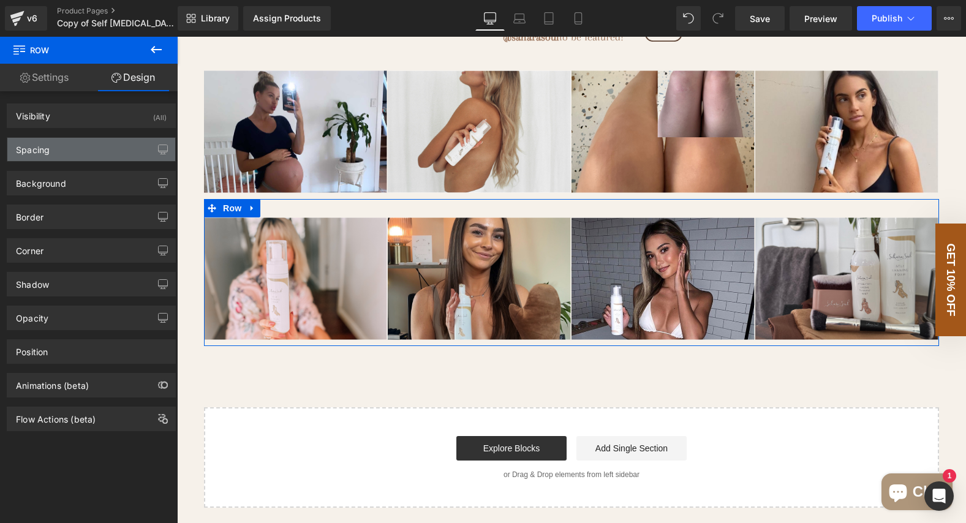
click at [96, 159] on div "Spacing" at bounding box center [91, 149] width 168 height 23
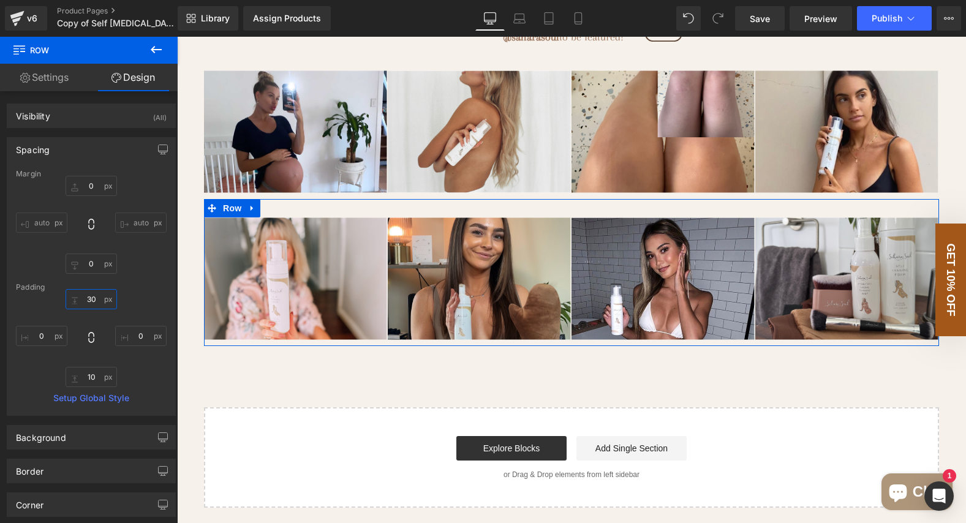
click at [94, 297] on input "30" at bounding box center [91, 299] width 51 height 20
type input "0"
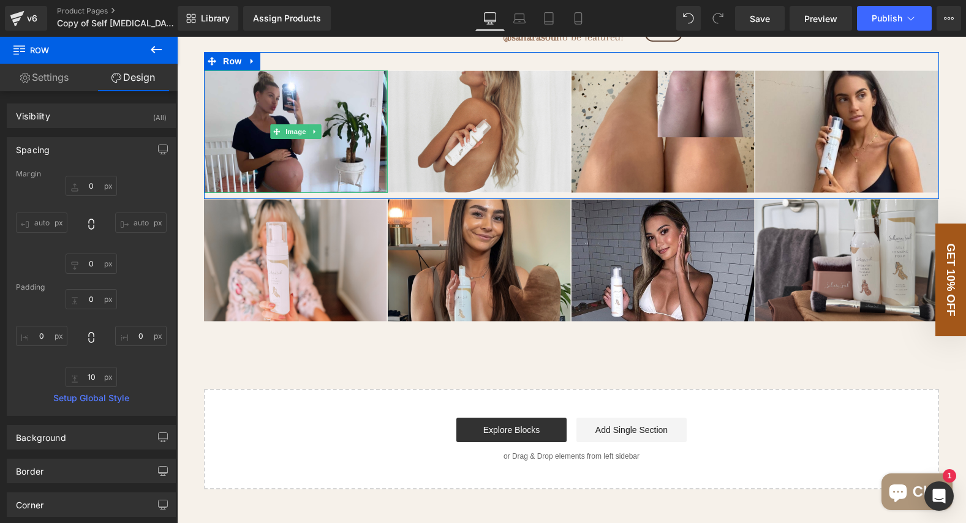
click at [385, 173] on div at bounding box center [386, 131] width 3 height 123
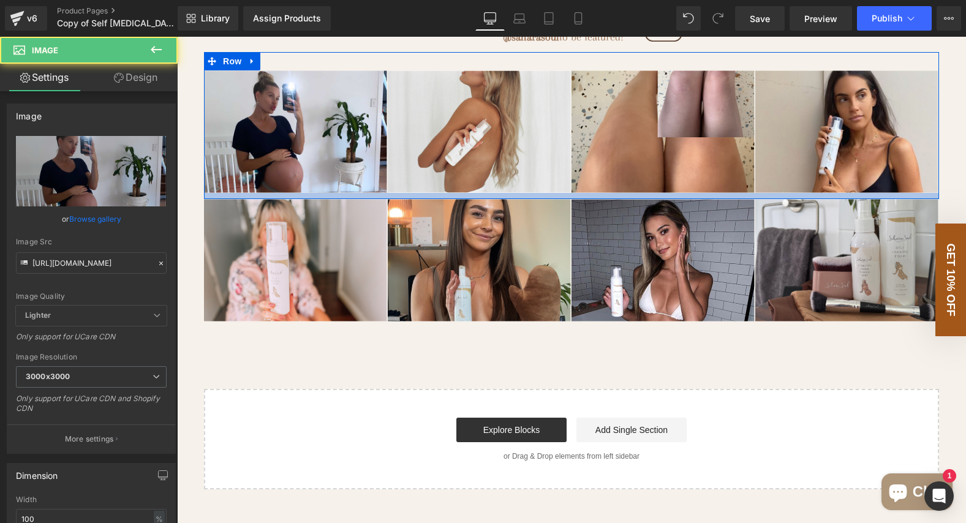
click at [395, 194] on div at bounding box center [571, 196] width 735 height 6
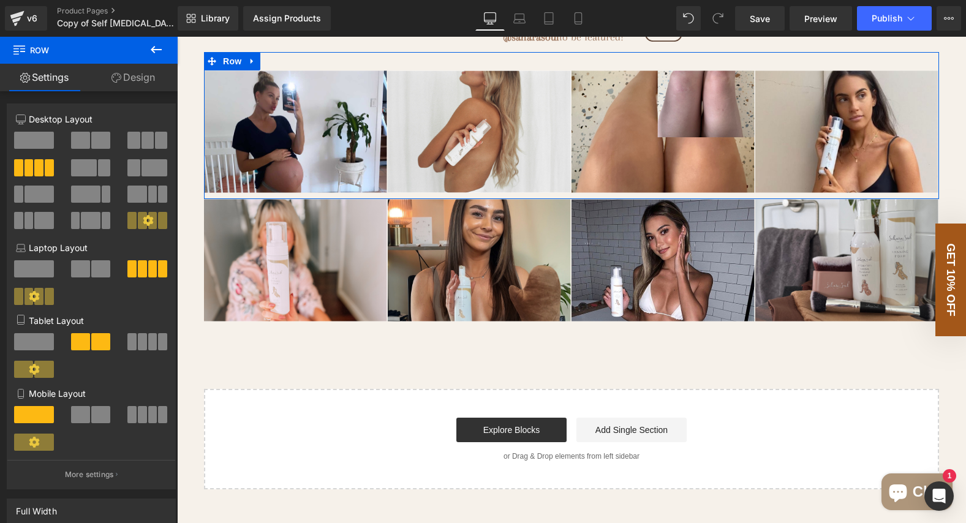
click at [387, 56] on div "Image Image Image Image Row" at bounding box center [571, 125] width 735 height 147
click at [125, 89] on link "Design" at bounding box center [133, 78] width 89 height 28
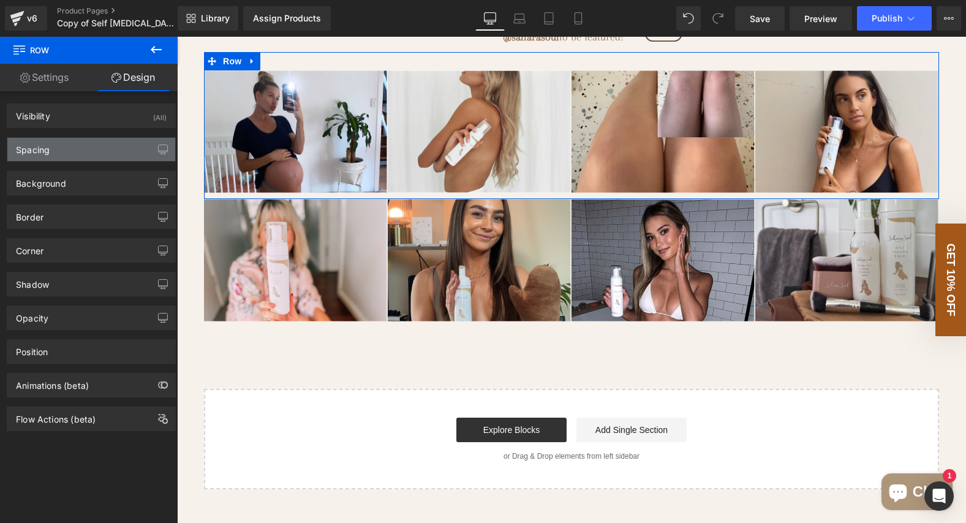
click at [103, 154] on div "Spacing" at bounding box center [91, 149] width 168 height 23
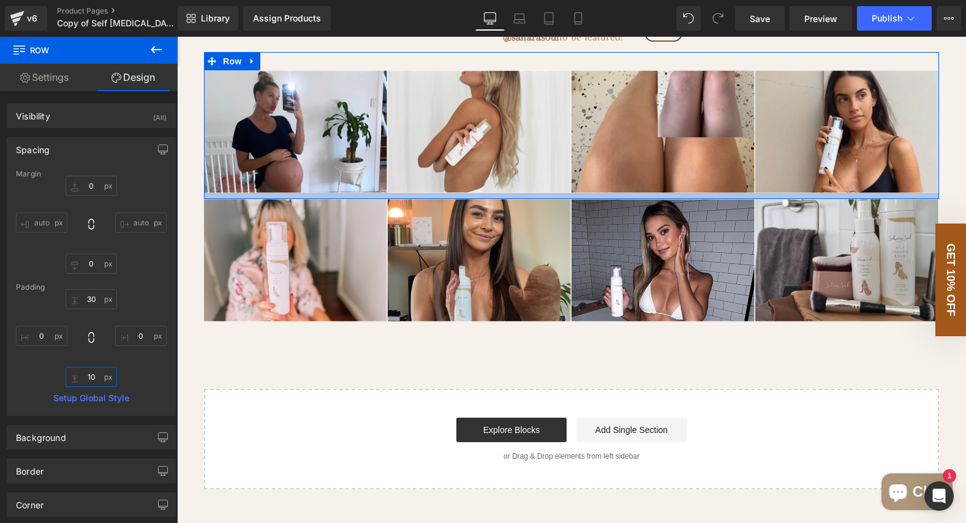
click at [95, 377] on input "10" at bounding box center [91, 377] width 51 height 20
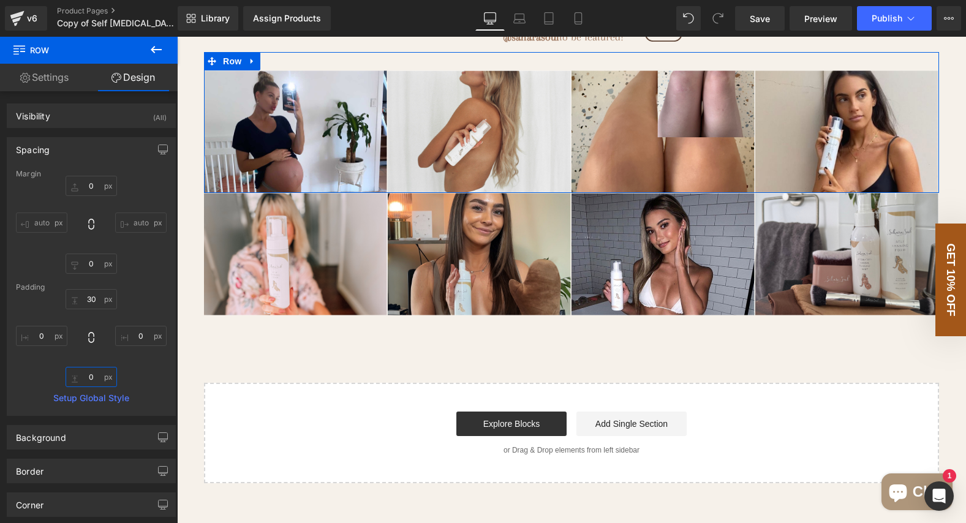
type input "0"
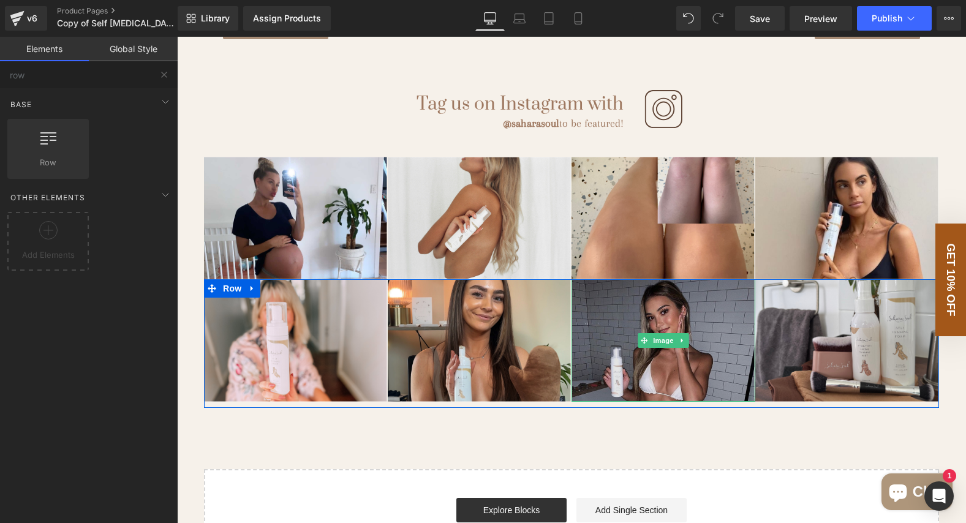
scroll to position [2484, 0]
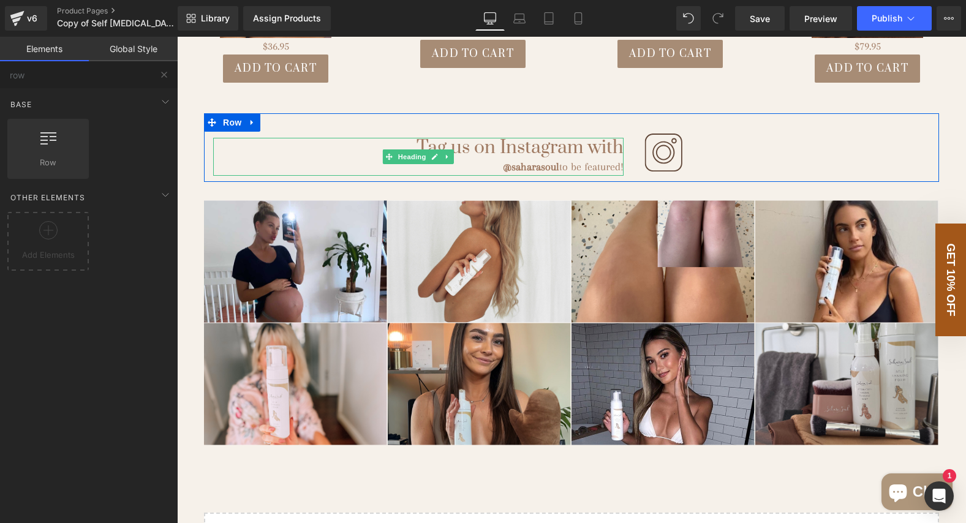
click at [567, 157] on h1 "Tag us on Instagram with" at bounding box center [418, 148] width 411 height 21
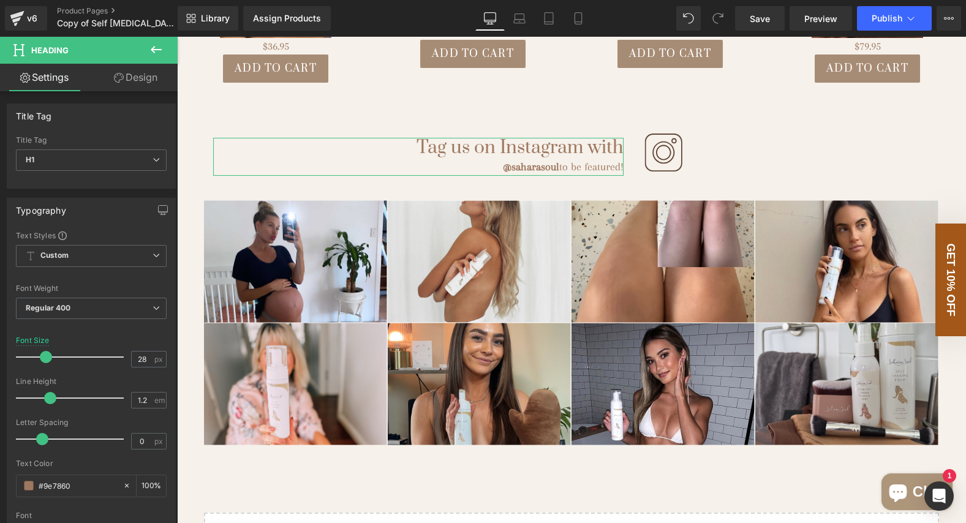
click at [148, 75] on link "Design" at bounding box center [135, 78] width 89 height 28
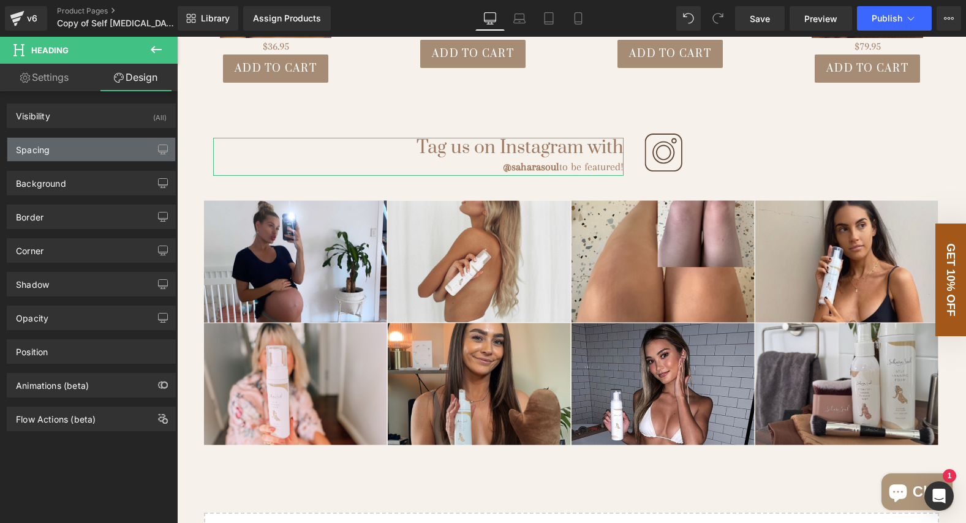
click at [81, 154] on div "Spacing" at bounding box center [91, 149] width 168 height 23
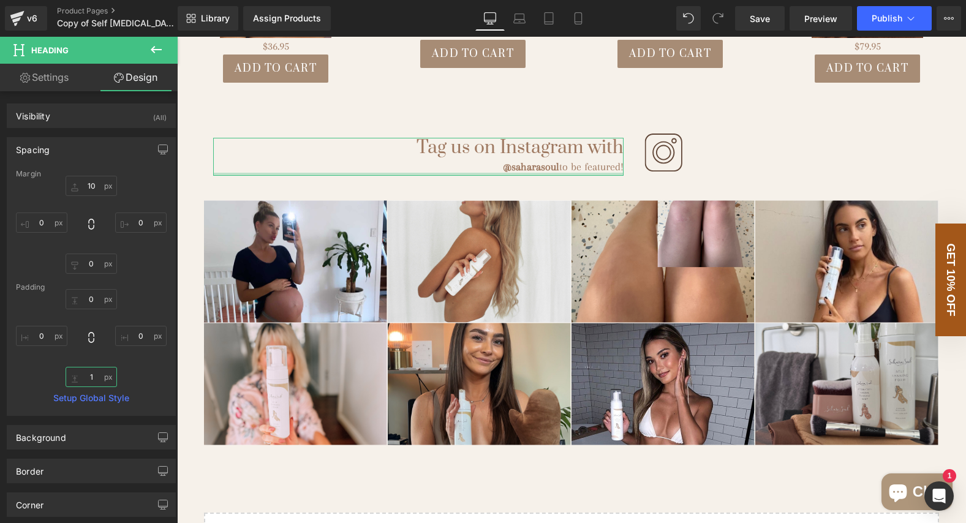
click at [94, 376] on input "1" at bounding box center [91, 377] width 51 height 20
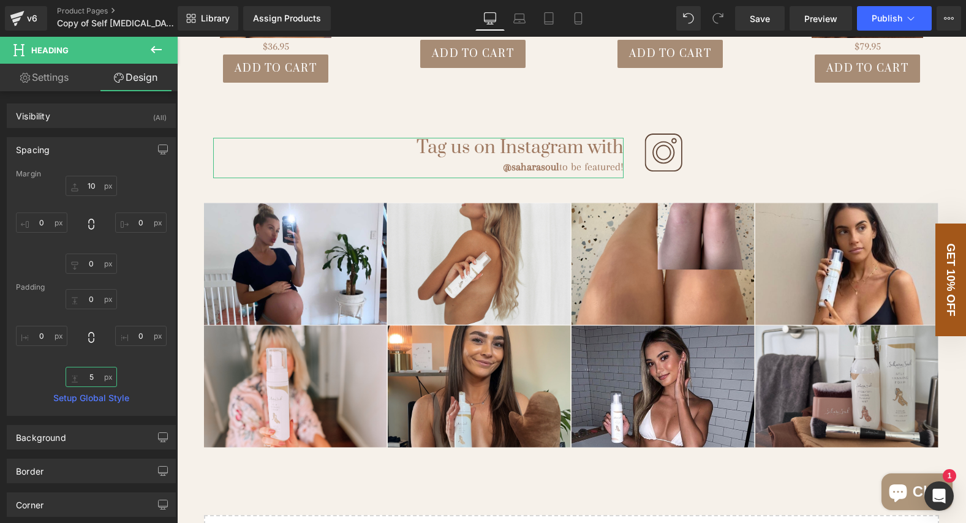
type input "5"
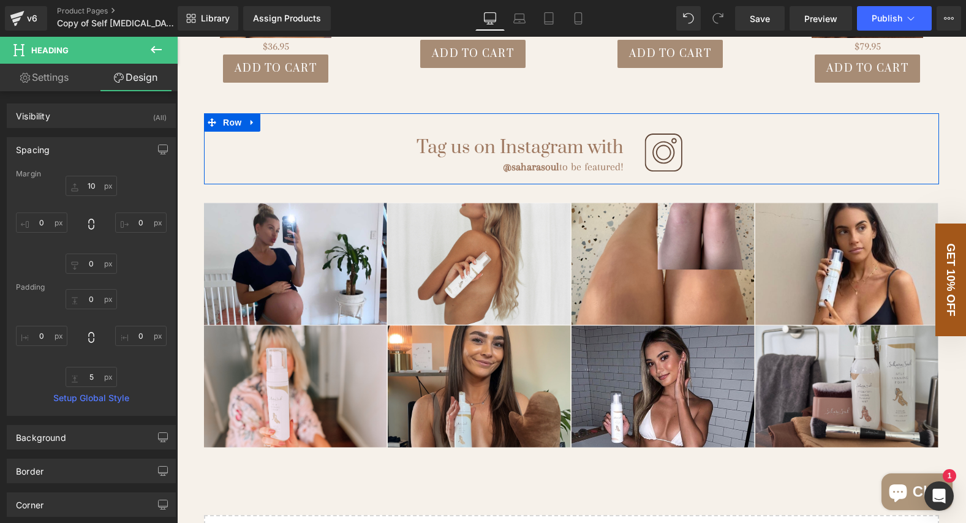
click at [632, 170] on div "Tag us on Instagram with @saharasoul to be featured! Heading" at bounding box center [418, 155] width 429 height 47
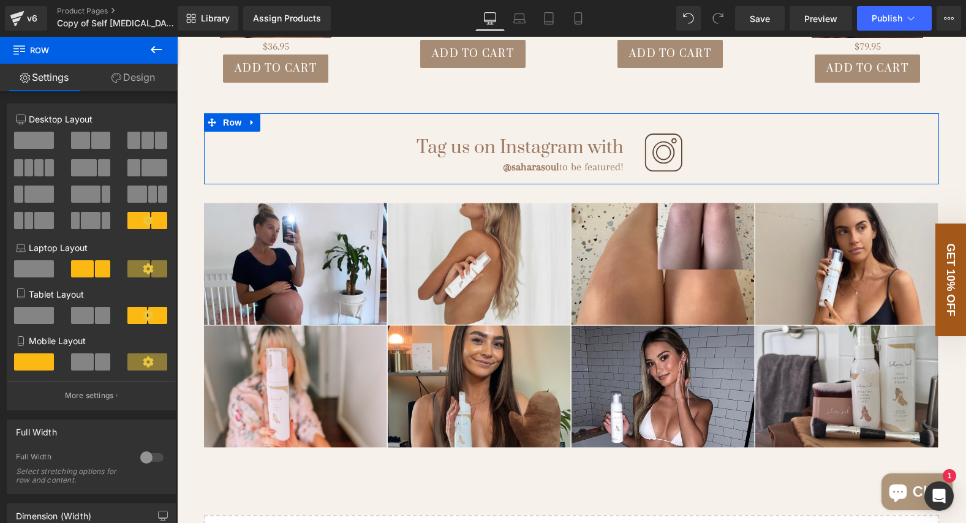
click at [128, 81] on link "Design" at bounding box center [133, 78] width 89 height 28
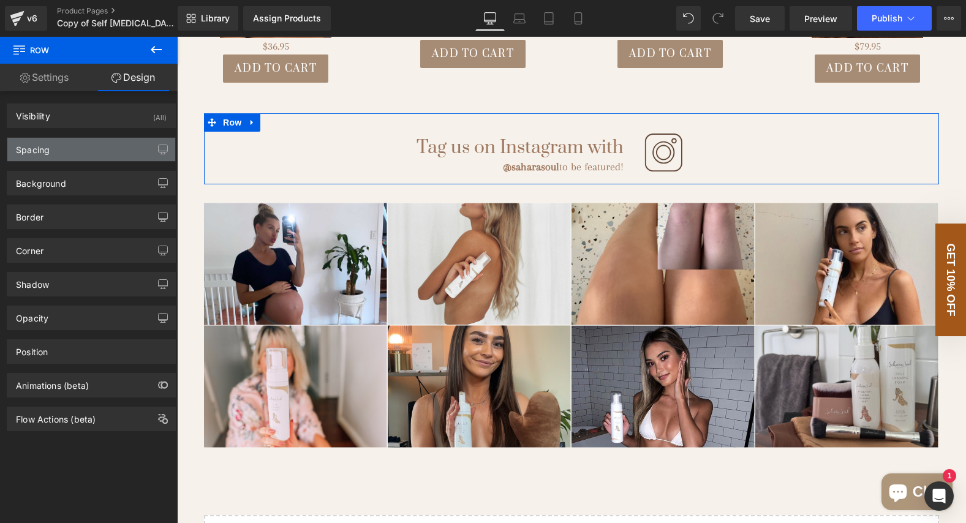
click at [46, 152] on div "Spacing" at bounding box center [33, 146] width 34 height 17
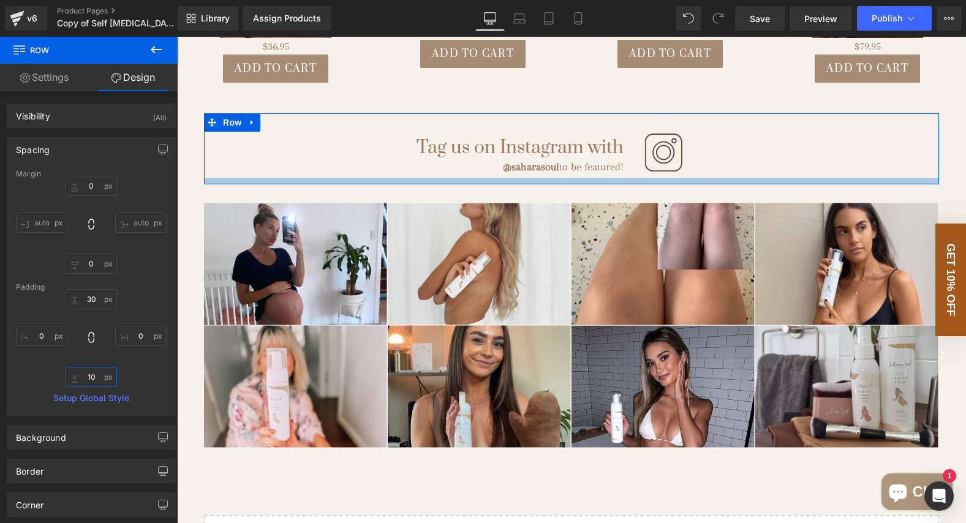
click at [98, 382] on input "10" at bounding box center [91, 377] width 51 height 20
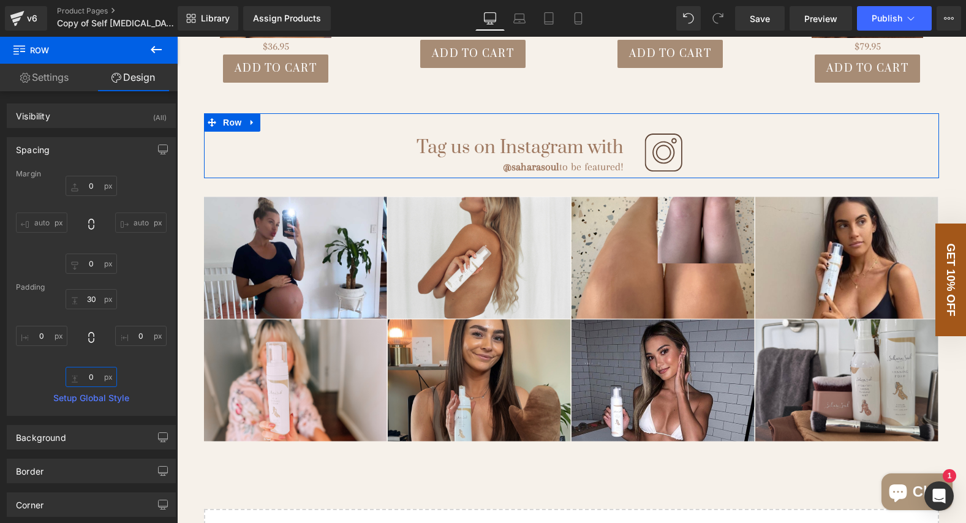
type input "0"
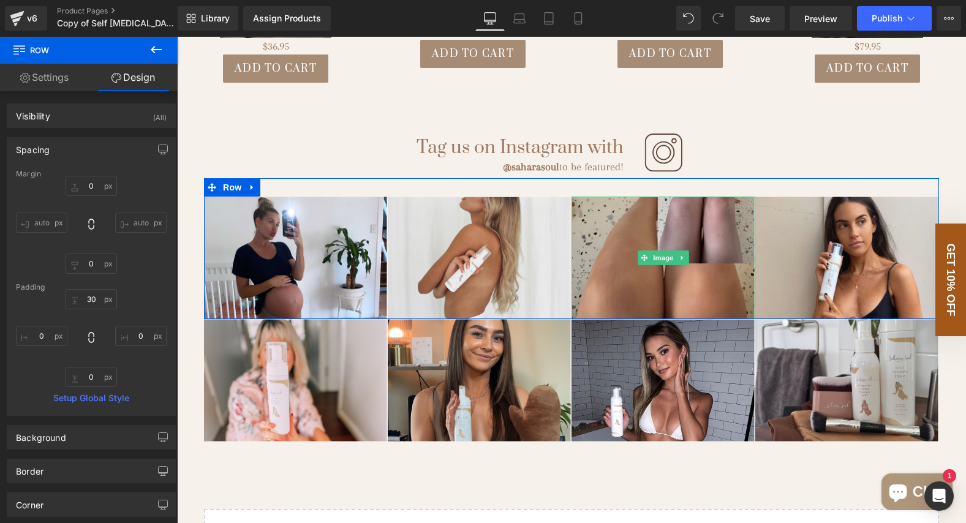
click at [717, 248] on img at bounding box center [664, 258] width 184 height 123
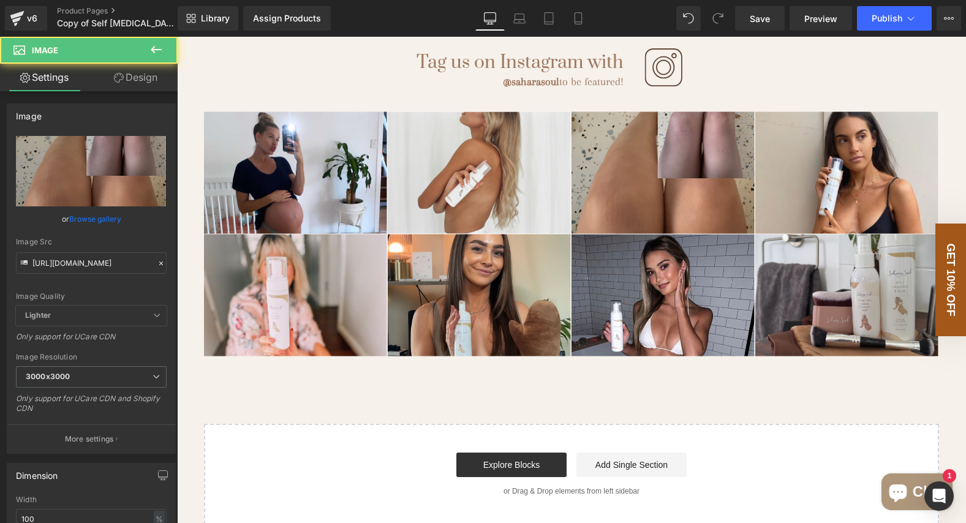
scroll to position [2616, 0]
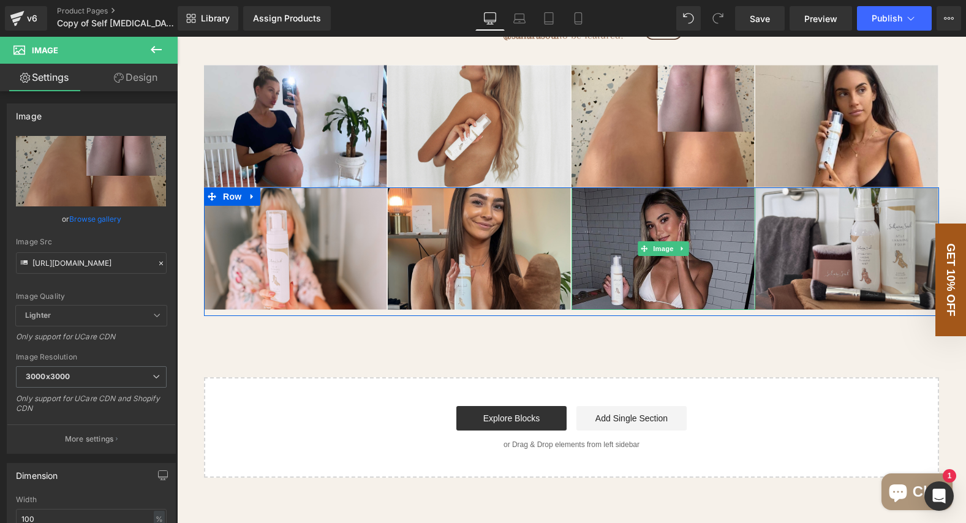
click at [645, 279] on img at bounding box center [664, 248] width 184 height 123
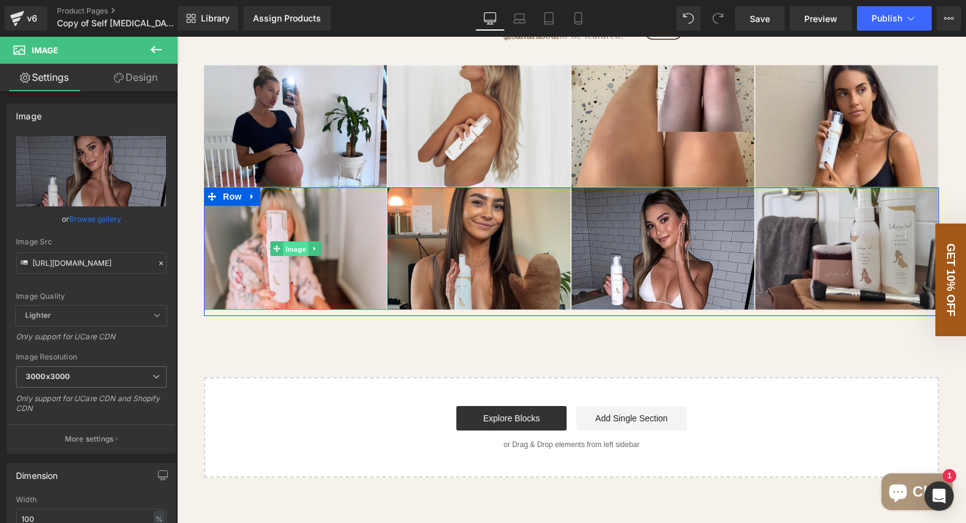
click at [298, 247] on span "Image" at bounding box center [296, 249] width 26 height 15
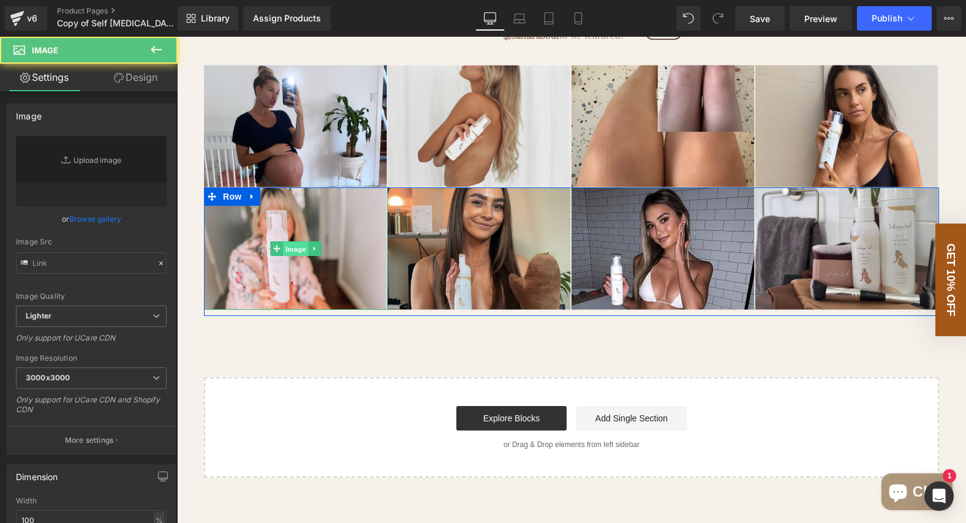
type input "[URL][DOMAIN_NAME]"
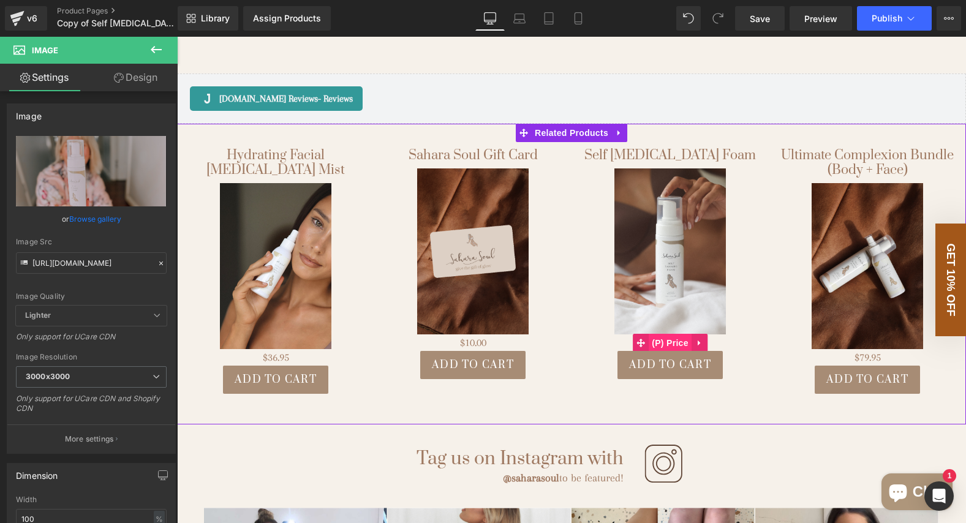
scroll to position [2174, 0]
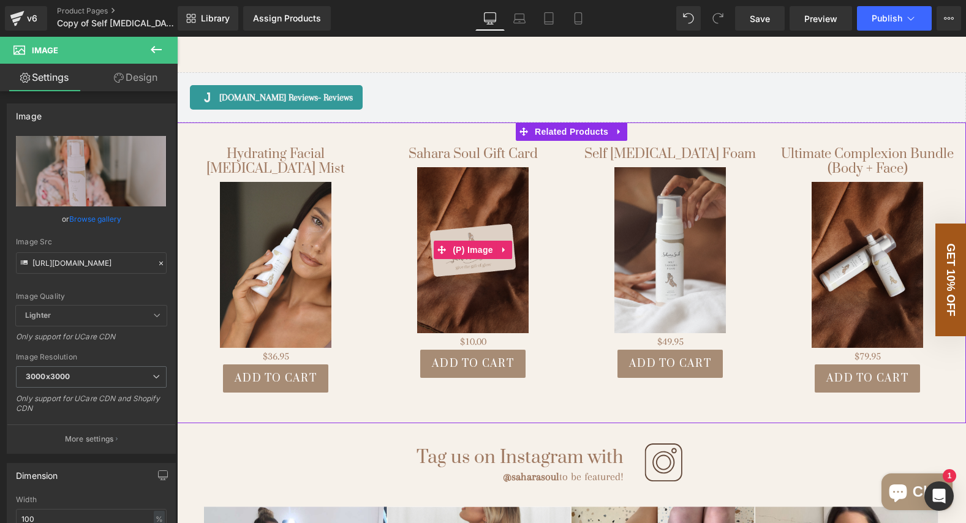
click at [550, 312] on link "Sale Off" at bounding box center [473, 250] width 185 height 167
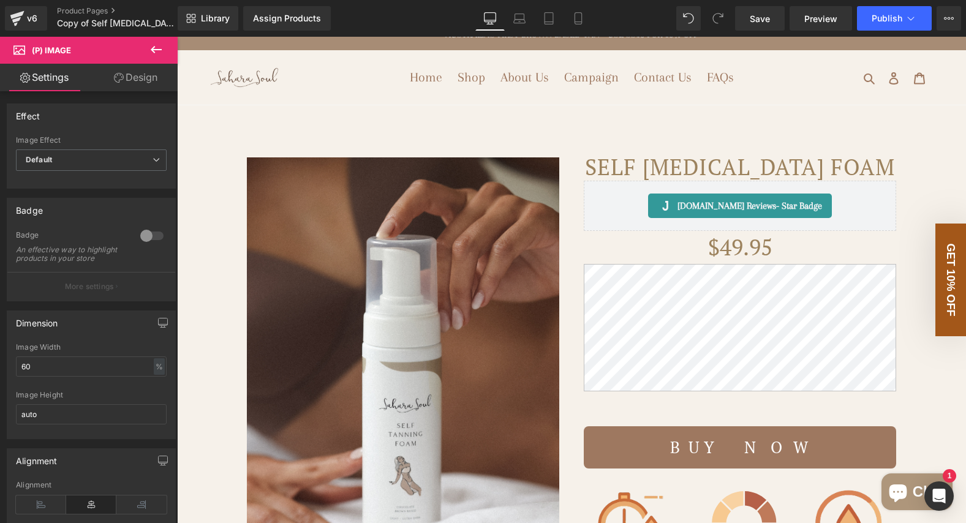
scroll to position [0, 0]
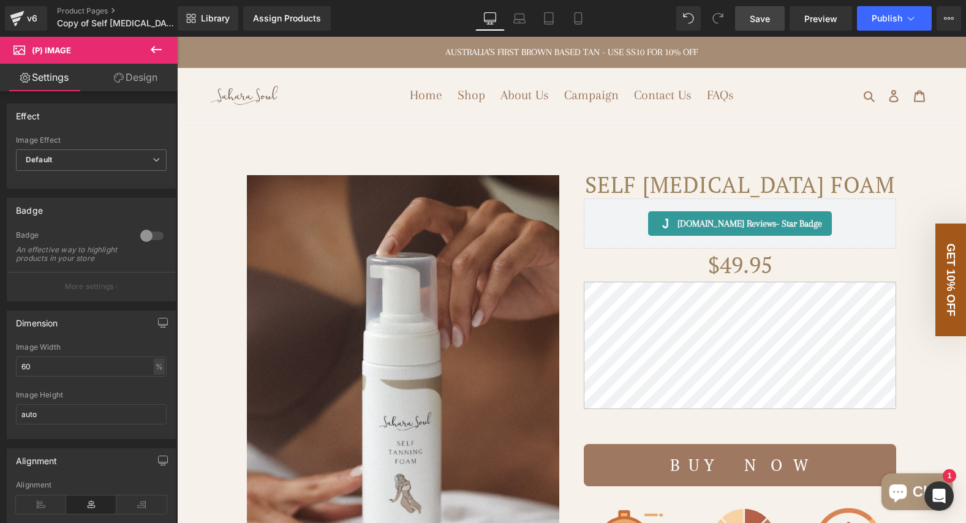
click at [752, 21] on span "Save" at bounding box center [760, 18] width 20 height 13
click at [552, 22] on icon at bounding box center [549, 22] width 9 height 0
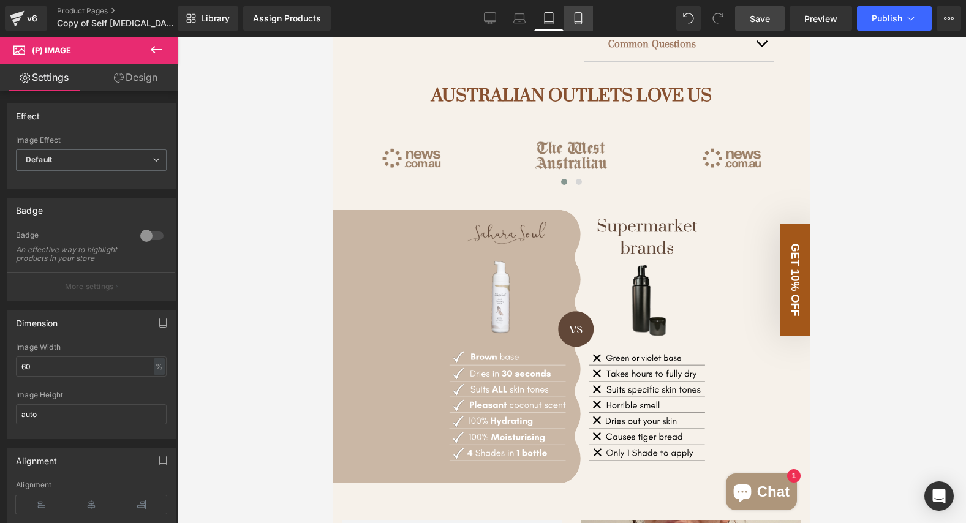
click at [581, 18] on icon at bounding box center [578, 19] width 7 height 12
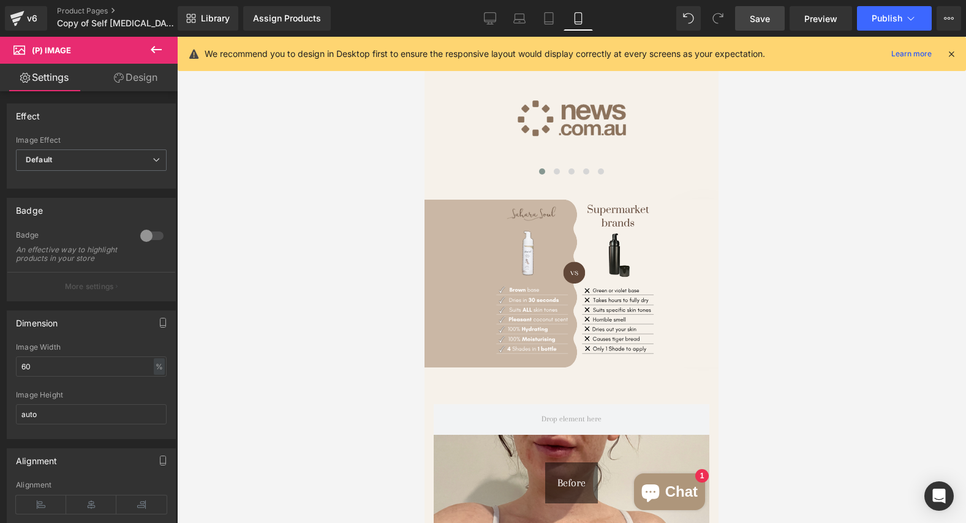
scroll to position [1161, 0]
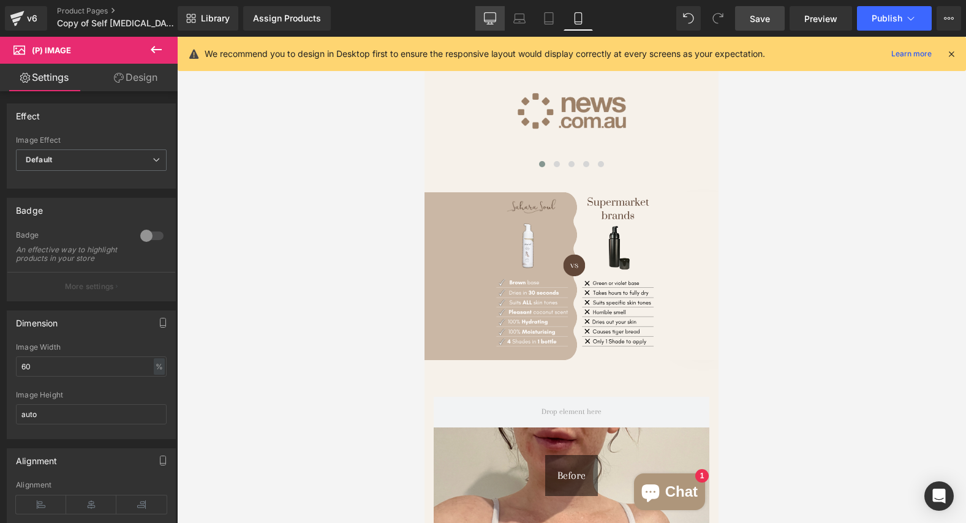
click at [494, 17] on icon at bounding box center [490, 18] width 12 height 12
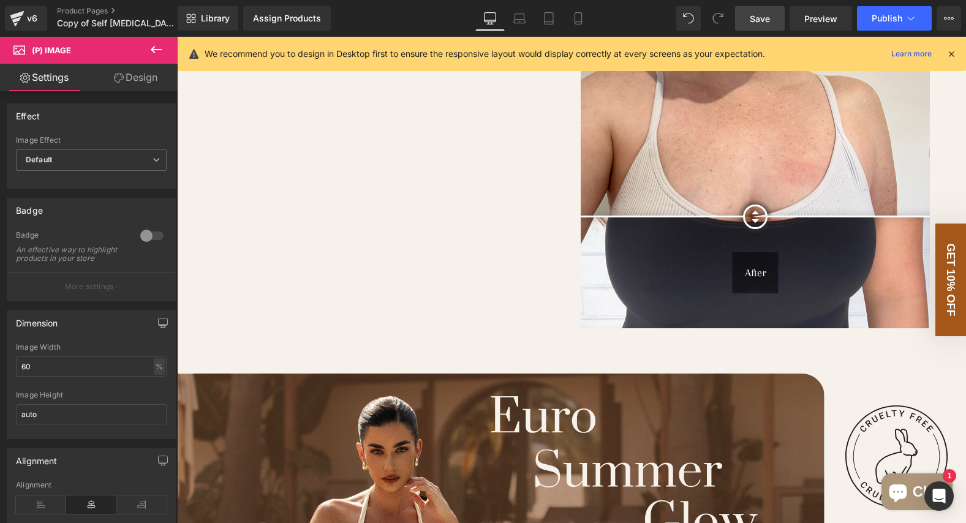
scroll to position [1308, 0]
